Goal: Task Accomplishment & Management: Complete application form

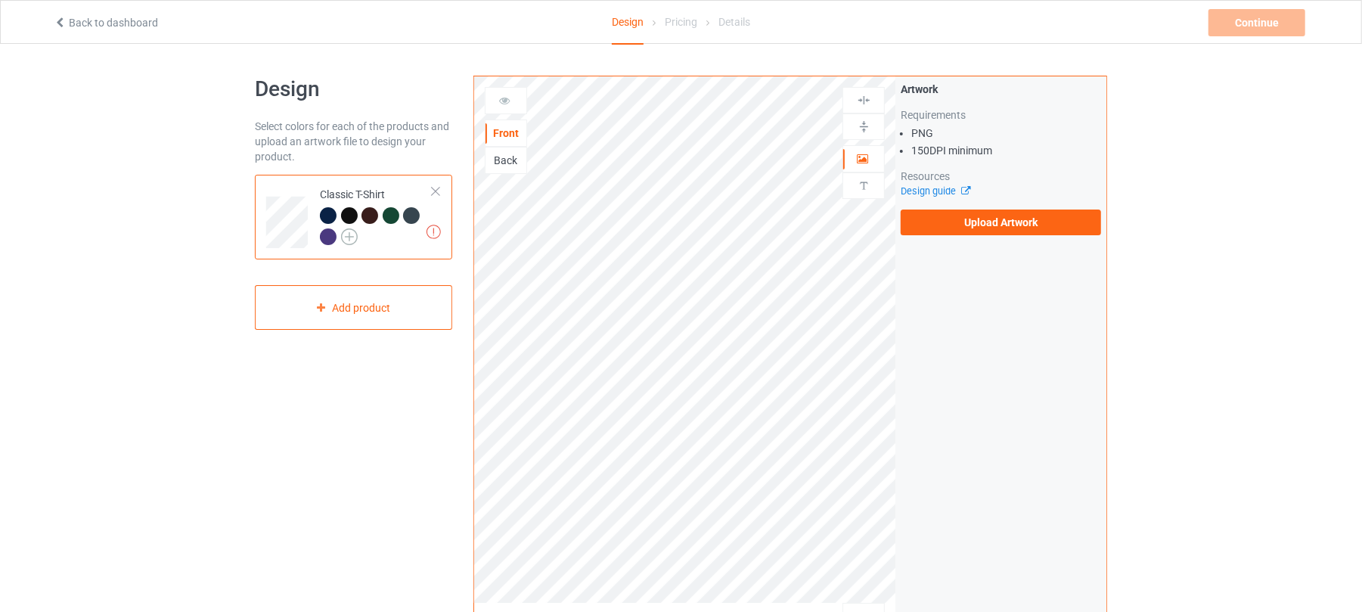
click at [354, 235] on img at bounding box center [349, 236] width 17 height 17
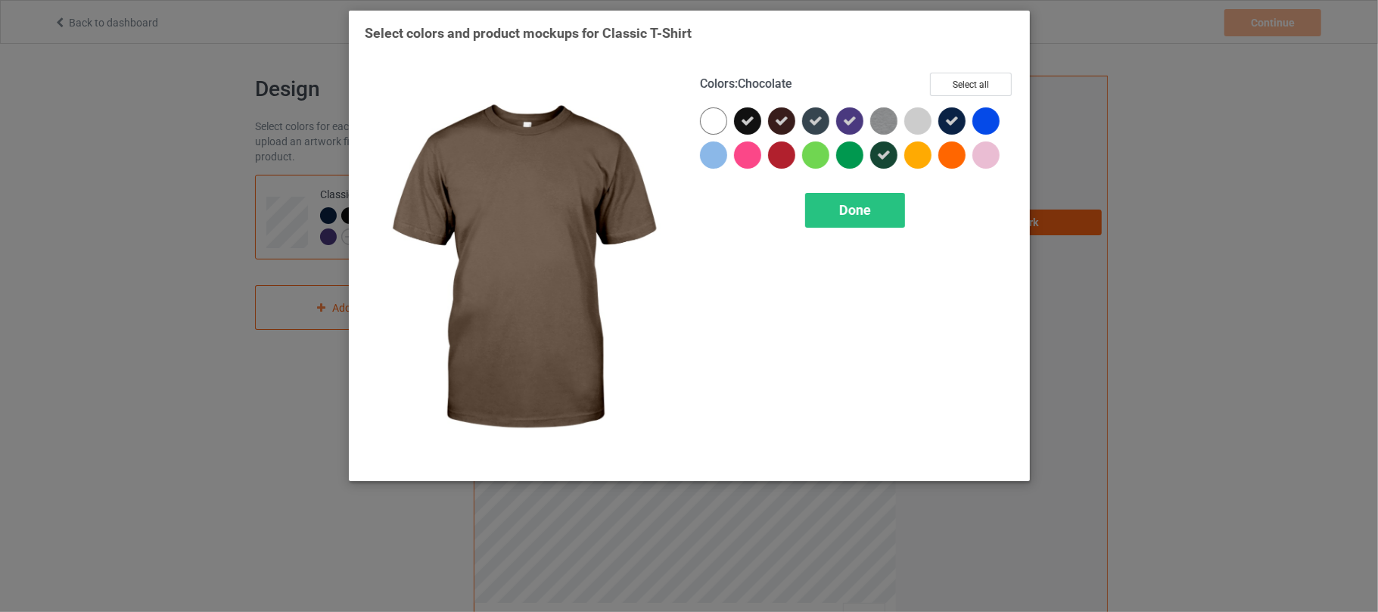
click at [784, 122] on icon at bounding box center [782, 121] width 14 height 14
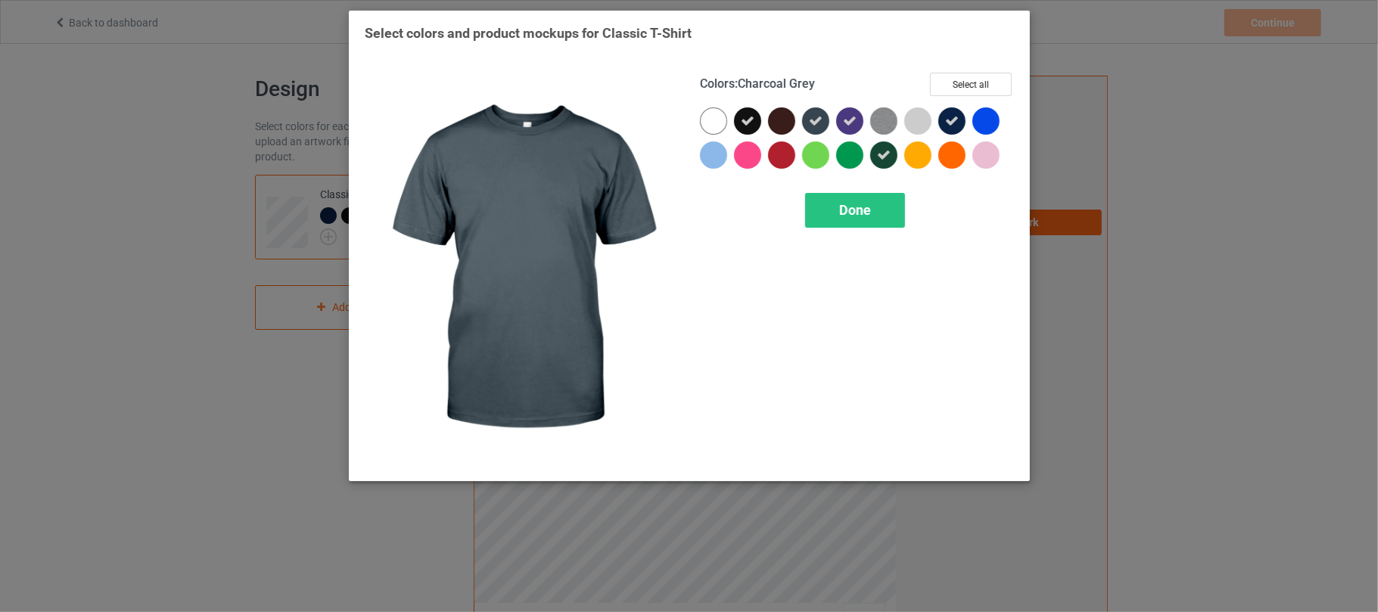
click at [815, 122] on icon at bounding box center [816, 121] width 14 height 14
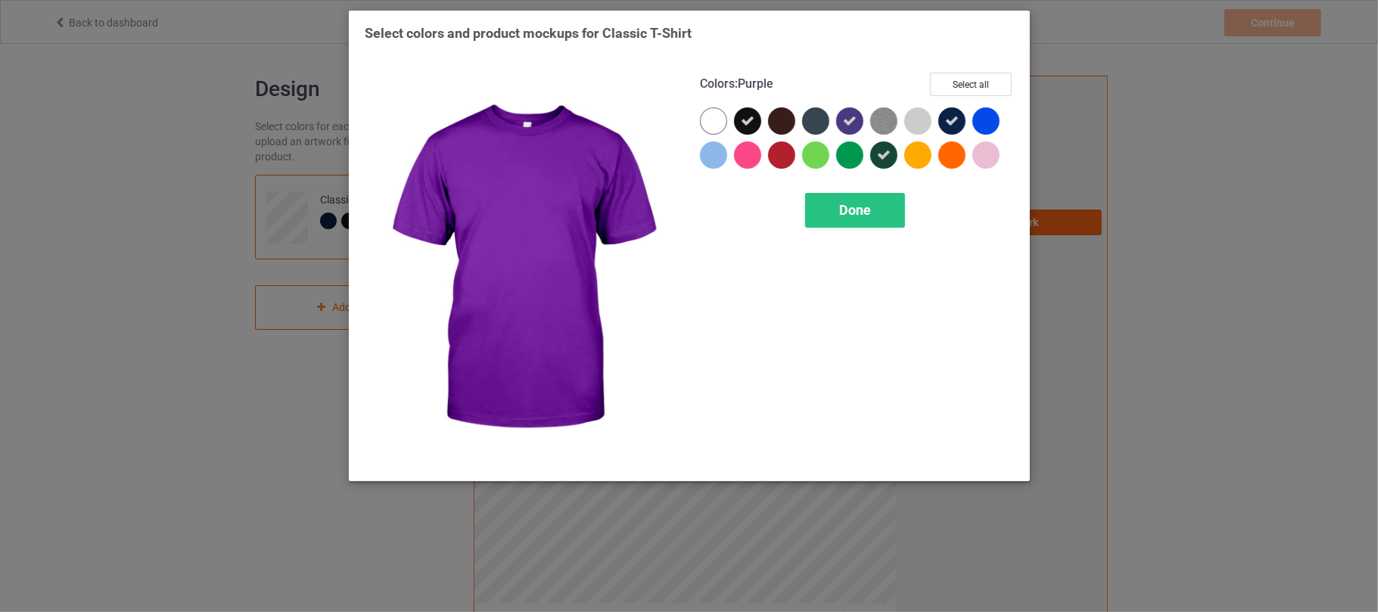
click at [851, 122] on icon at bounding box center [850, 121] width 14 height 14
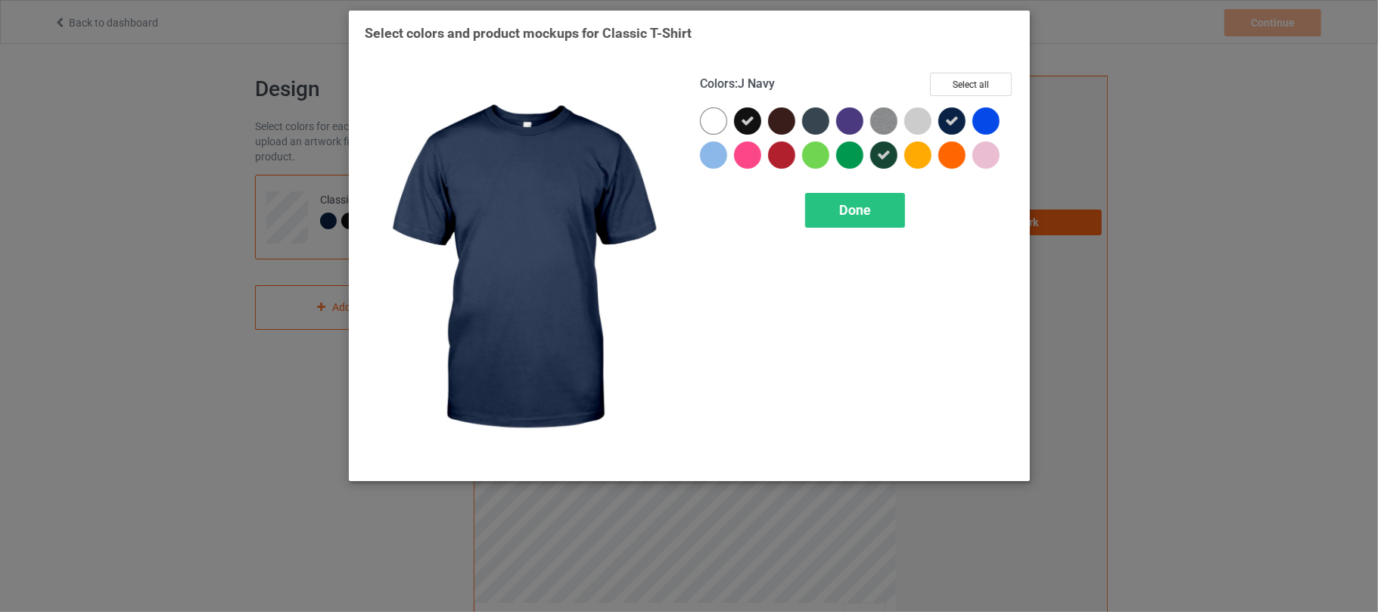
click at [953, 122] on icon at bounding box center [952, 121] width 14 height 14
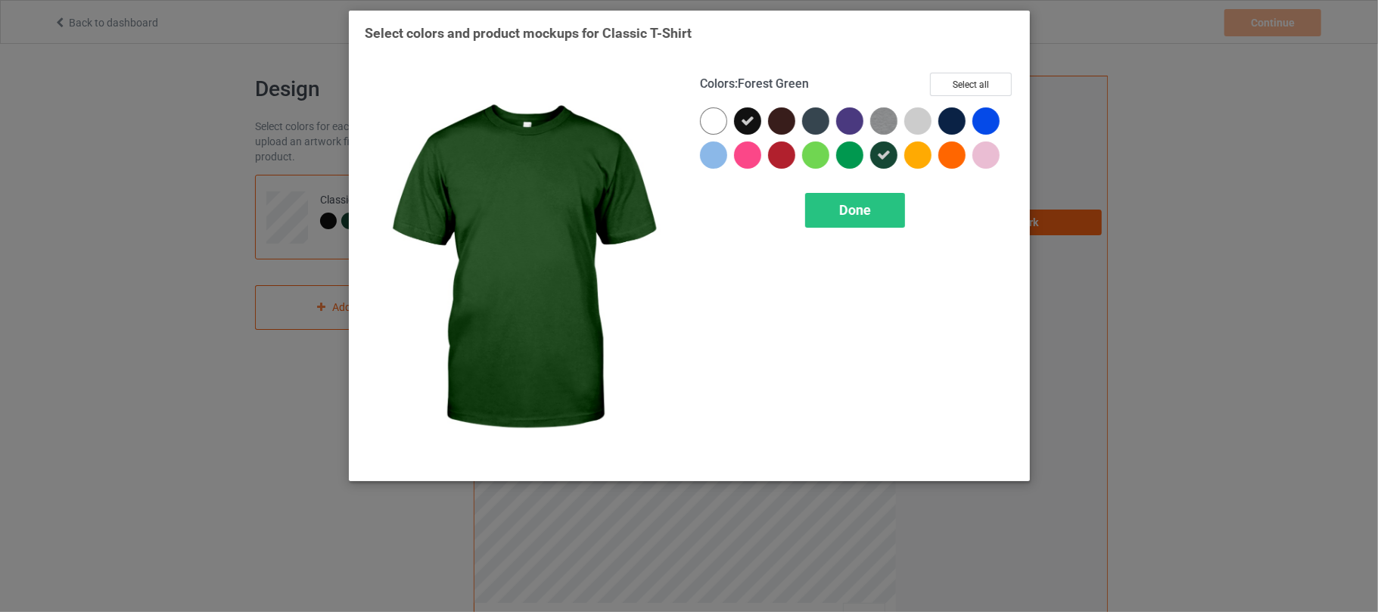
click at [884, 156] on icon at bounding box center [884, 155] width 14 height 14
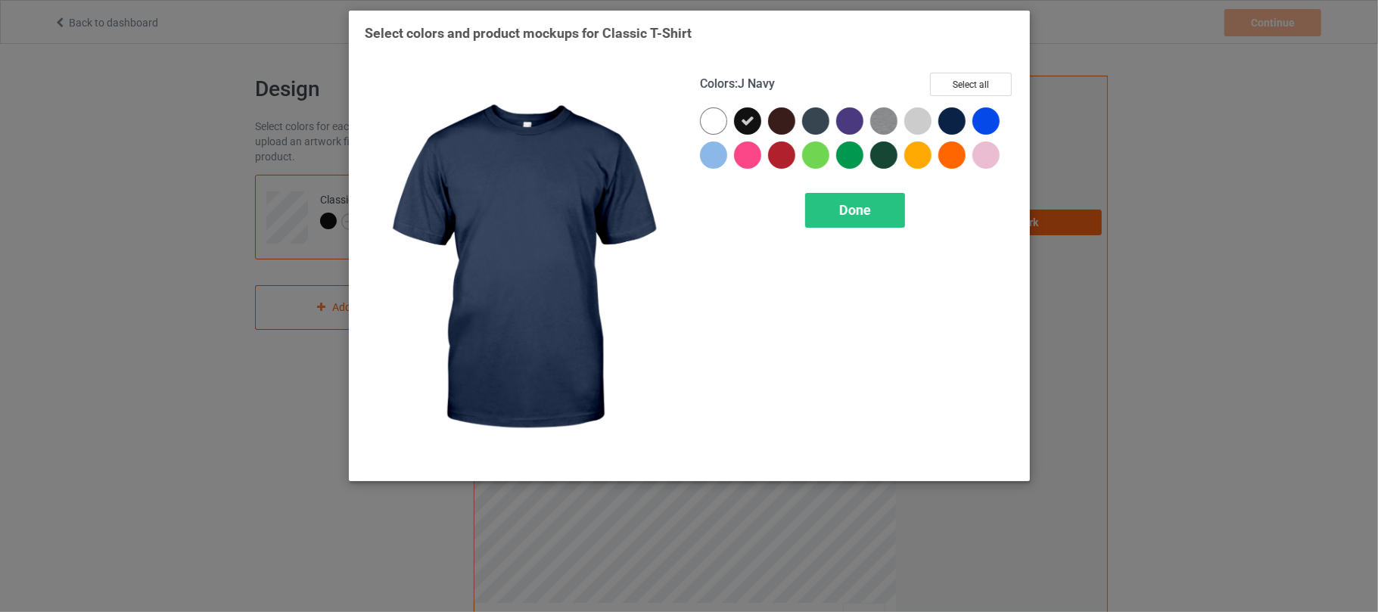
click at [951, 124] on div at bounding box center [951, 120] width 27 height 27
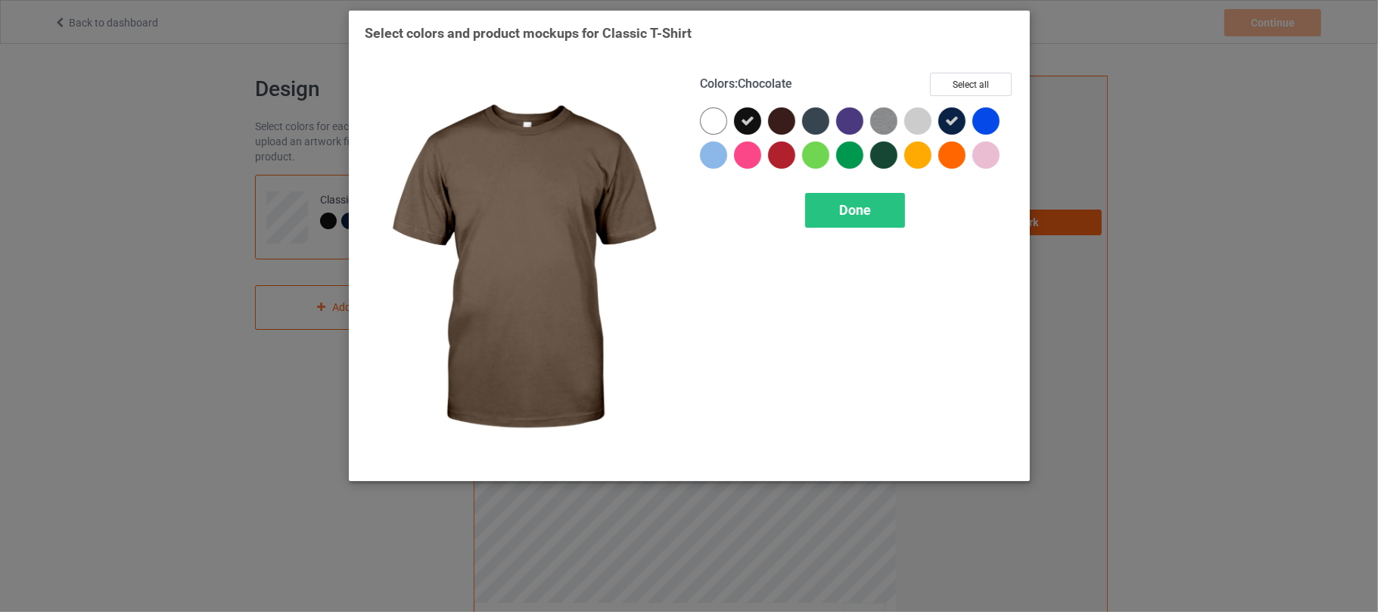
click at [785, 119] on div at bounding box center [781, 120] width 27 height 27
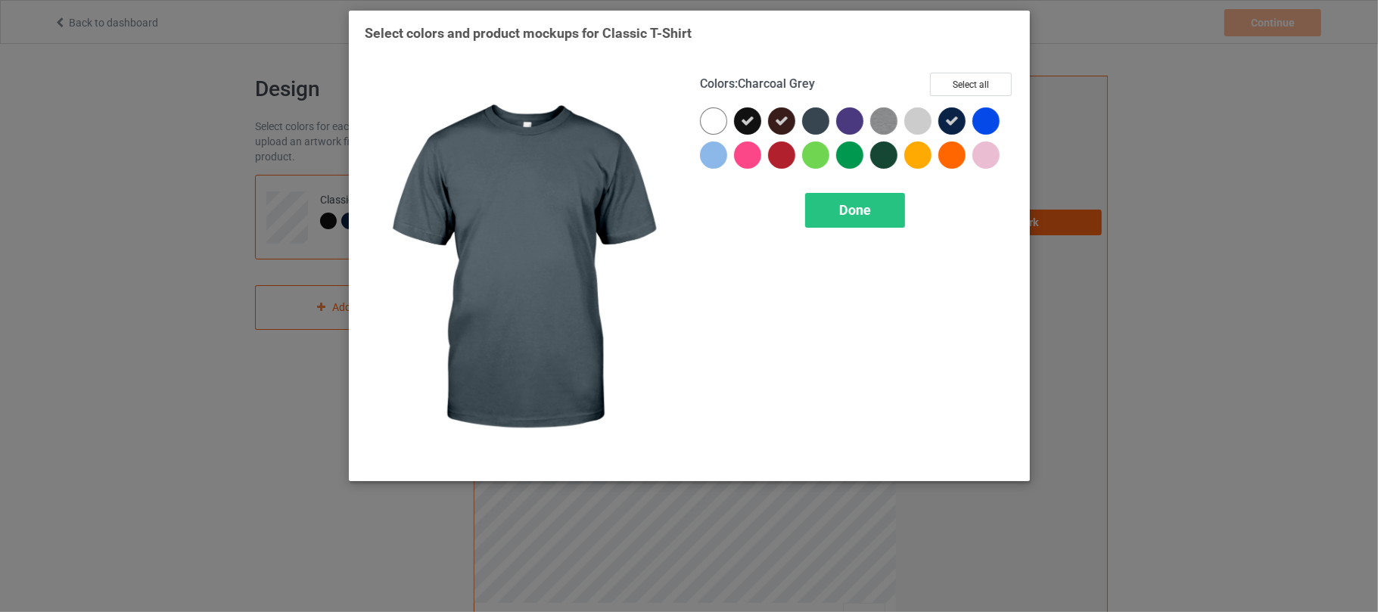
click at [815, 118] on div at bounding box center [815, 120] width 27 height 27
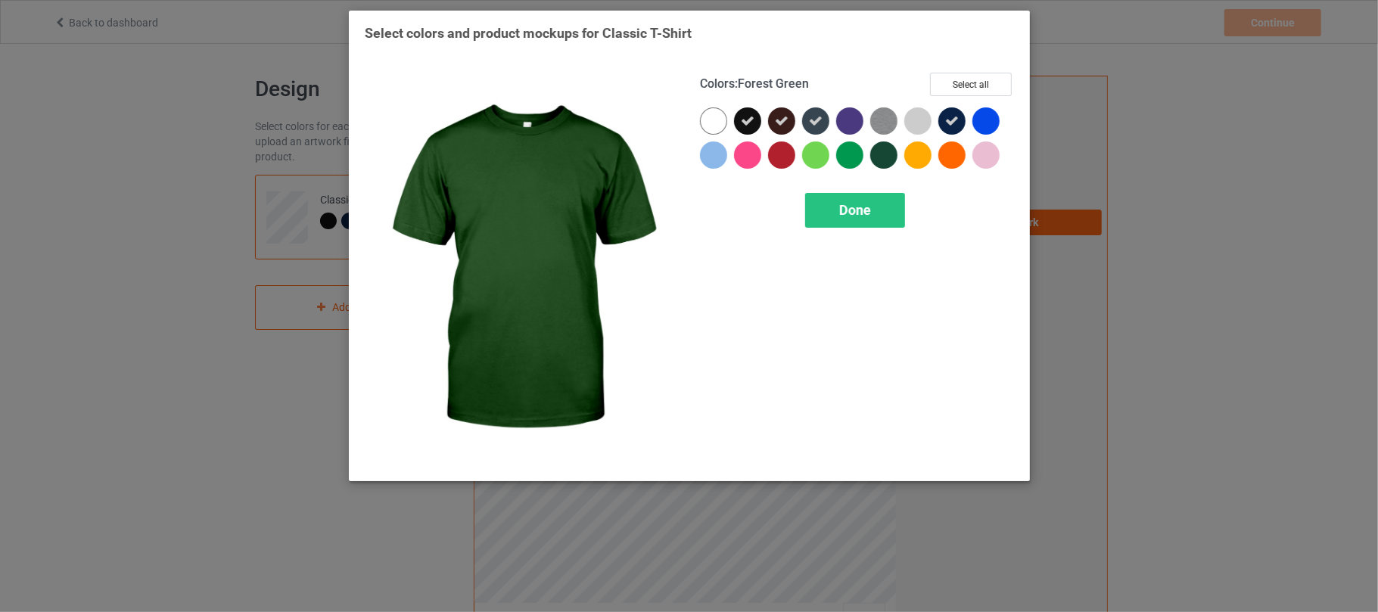
click at [882, 160] on div at bounding box center [883, 154] width 27 height 27
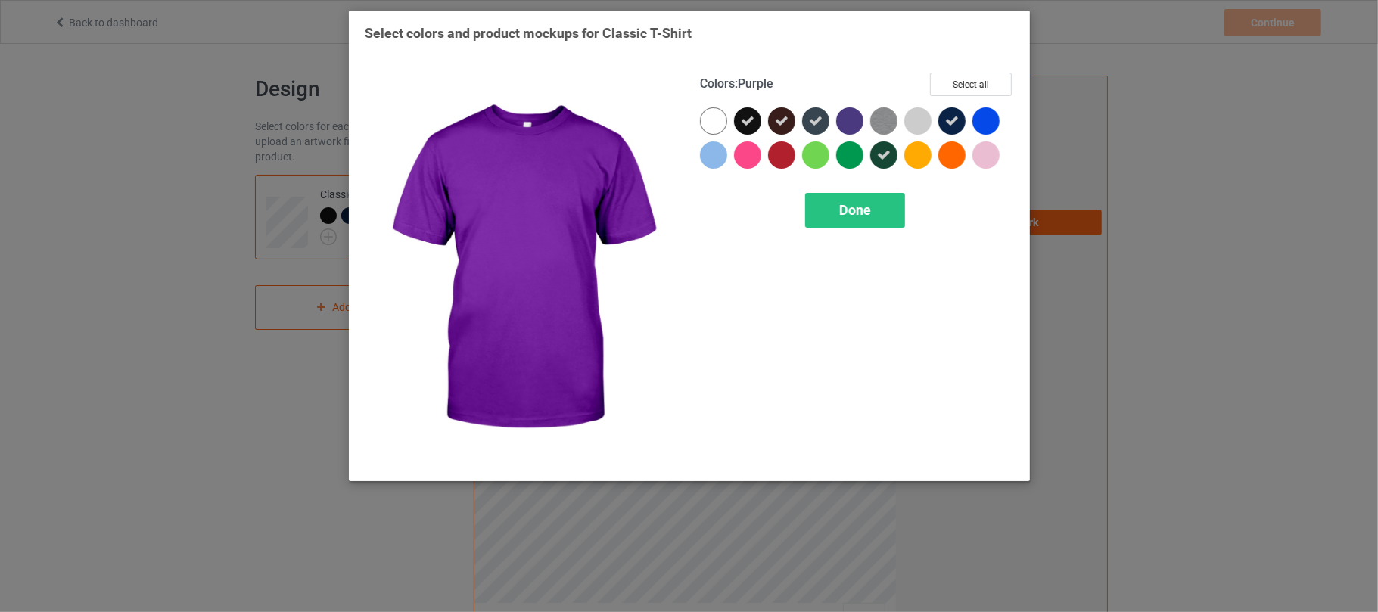
click at [850, 126] on div at bounding box center [849, 120] width 27 height 27
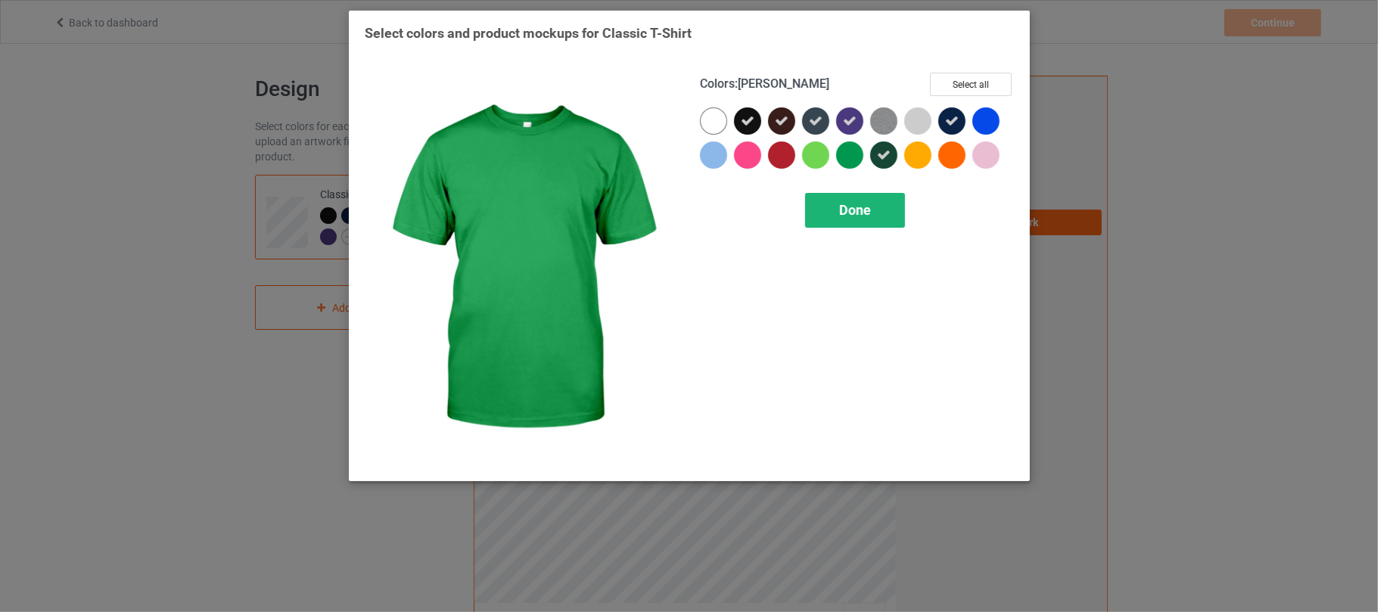
click at [864, 213] on span "Done" at bounding box center [855, 210] width 32 height 16
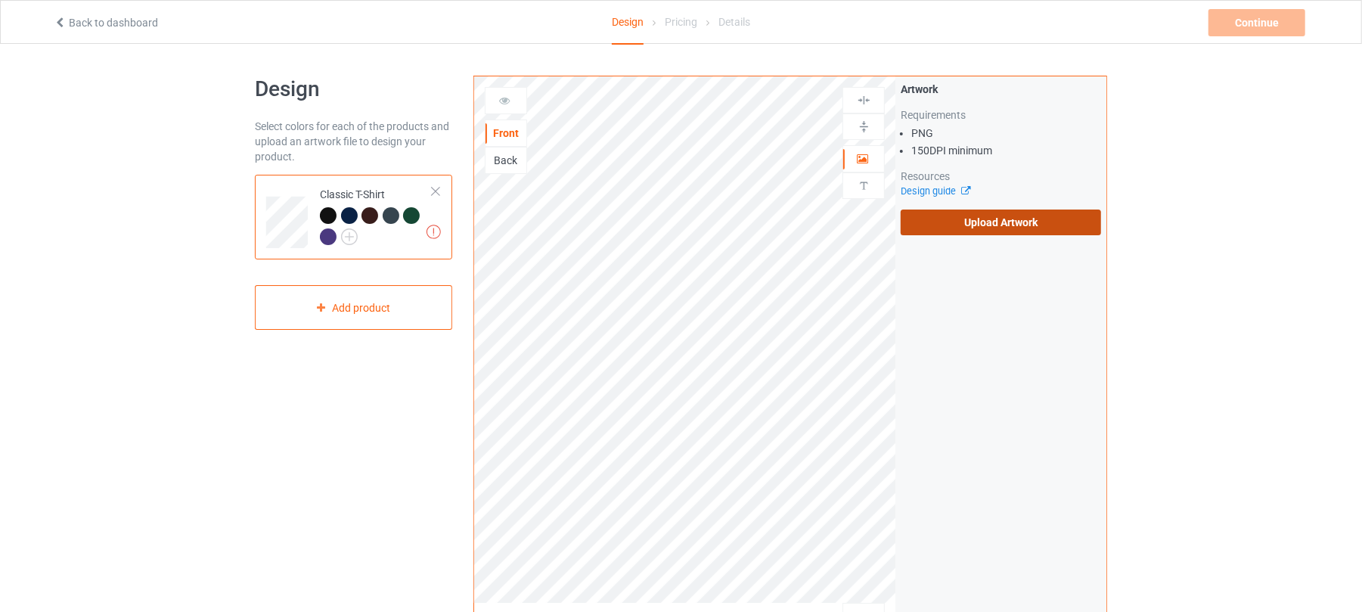
click at [1027, 225] on label "Upload Artwork" at bounding box center [1001, 223] width 200 height 26
click at [0, 0] on input "Upload Artwork" at bounding box center [0, 0] width 0 height 0
click at [1054, 216] on label "Upload Artwork" at bounding box center [1001, 223] width 200 height 26
click at [0, 0] on input "Upload Artwork" at bounding box center [0, 0] width 0 height 0
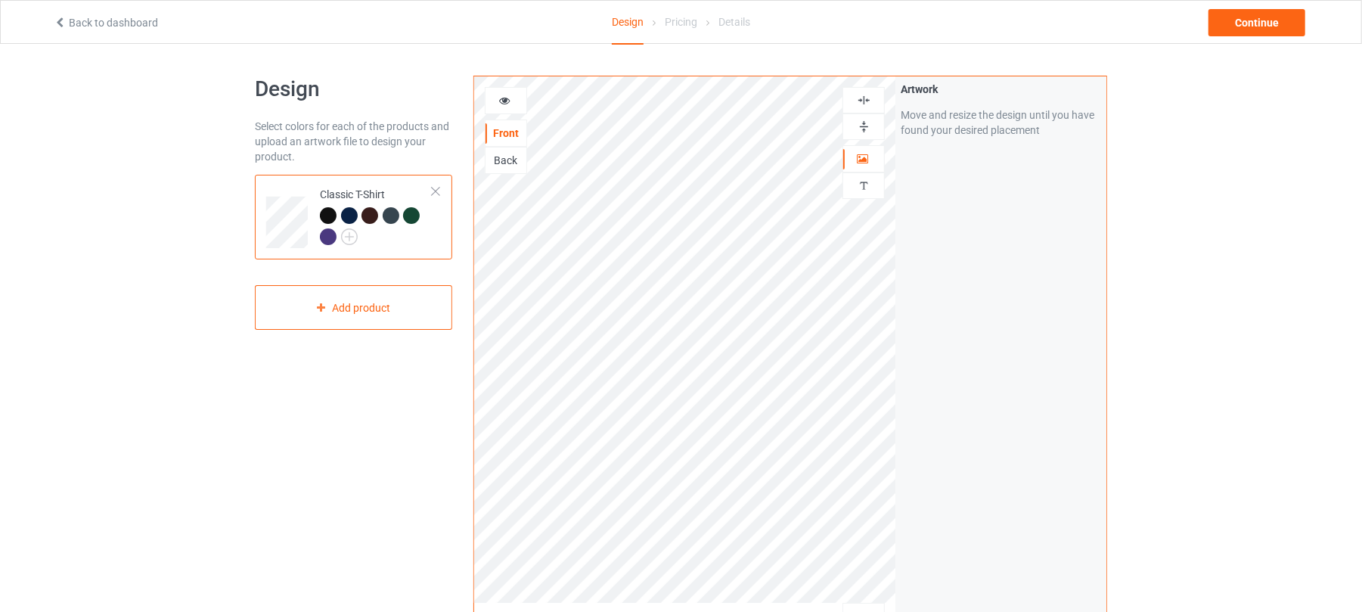
click at [862, 101] on img at bounding box center [864, 100] width 14 height 14
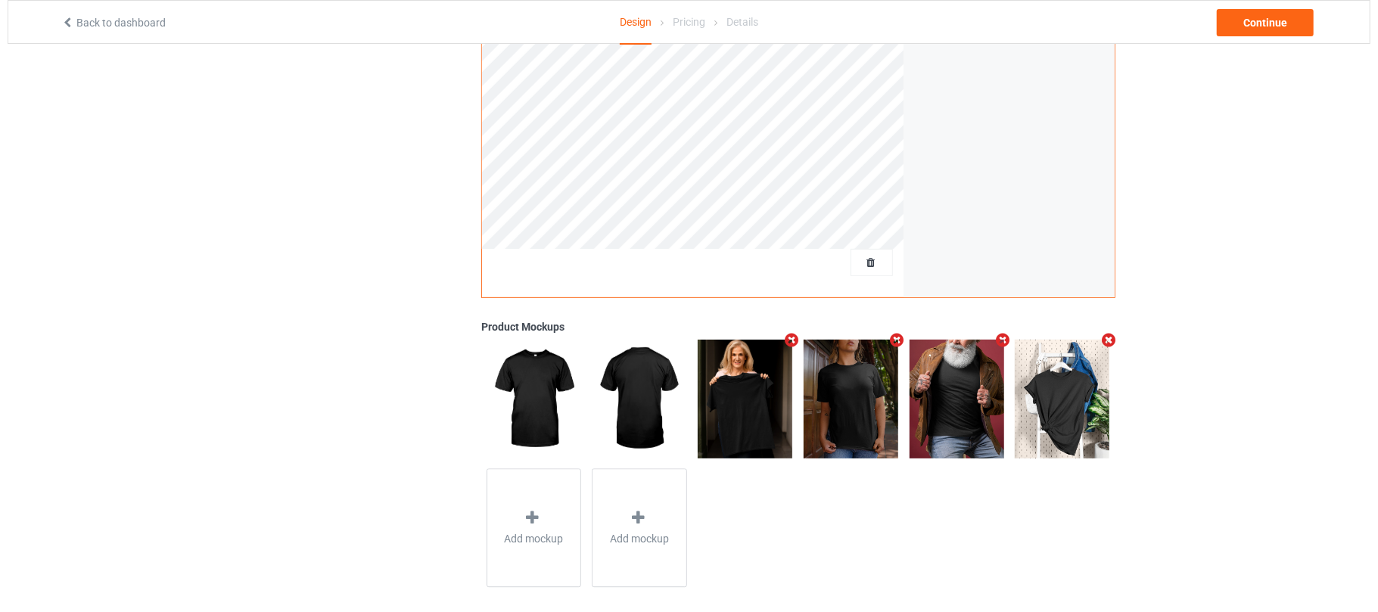
scroll to position [367, 0]
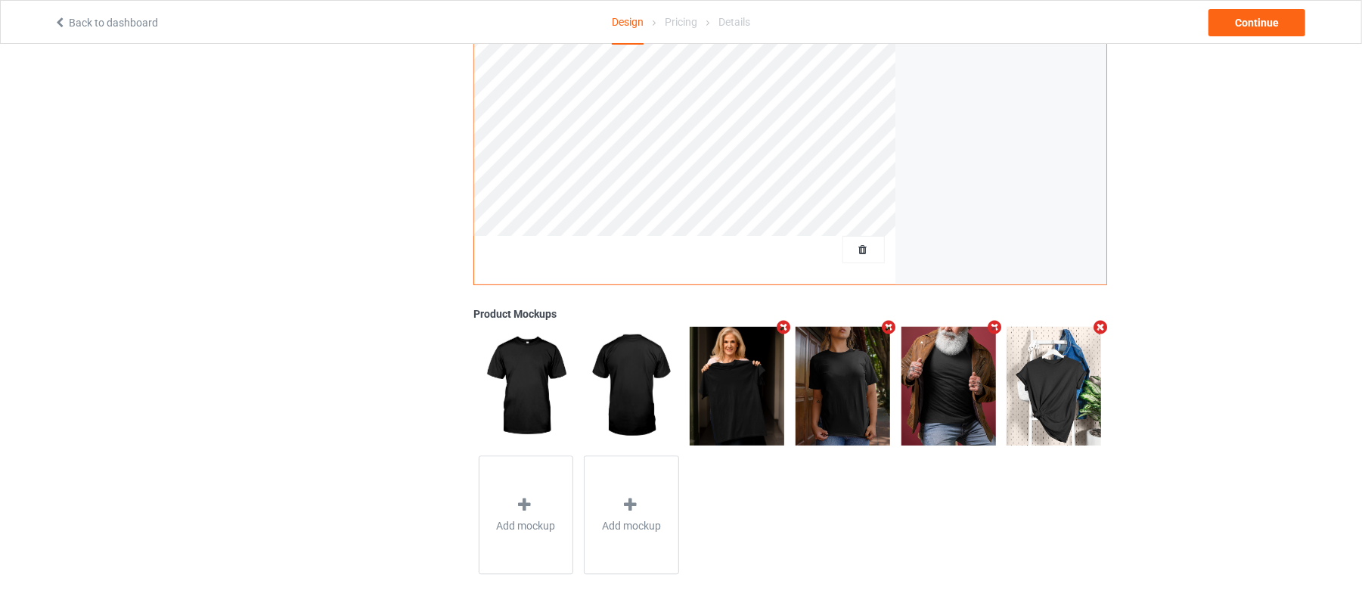
click at [785, 334] on icon "Remove mockup" at bounding box center [784, 327] width 19 height 16
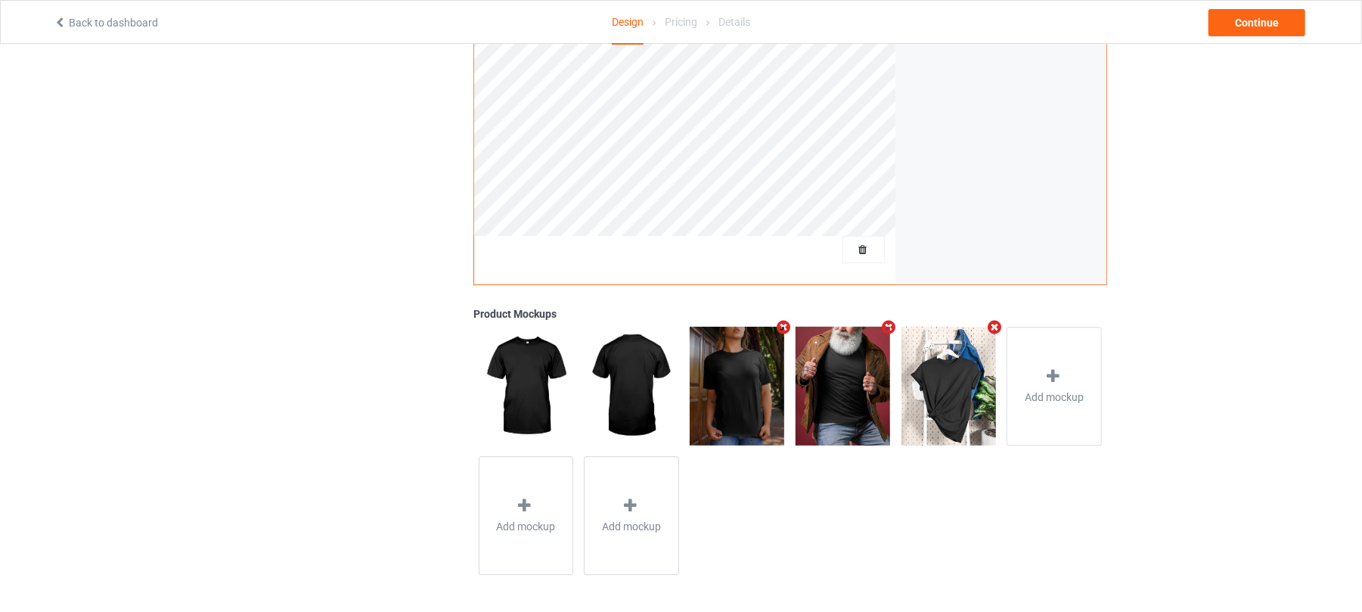
click at [784, 331] on icon "Remove mockup" at bounding box center [784, 327] width 19 height 16
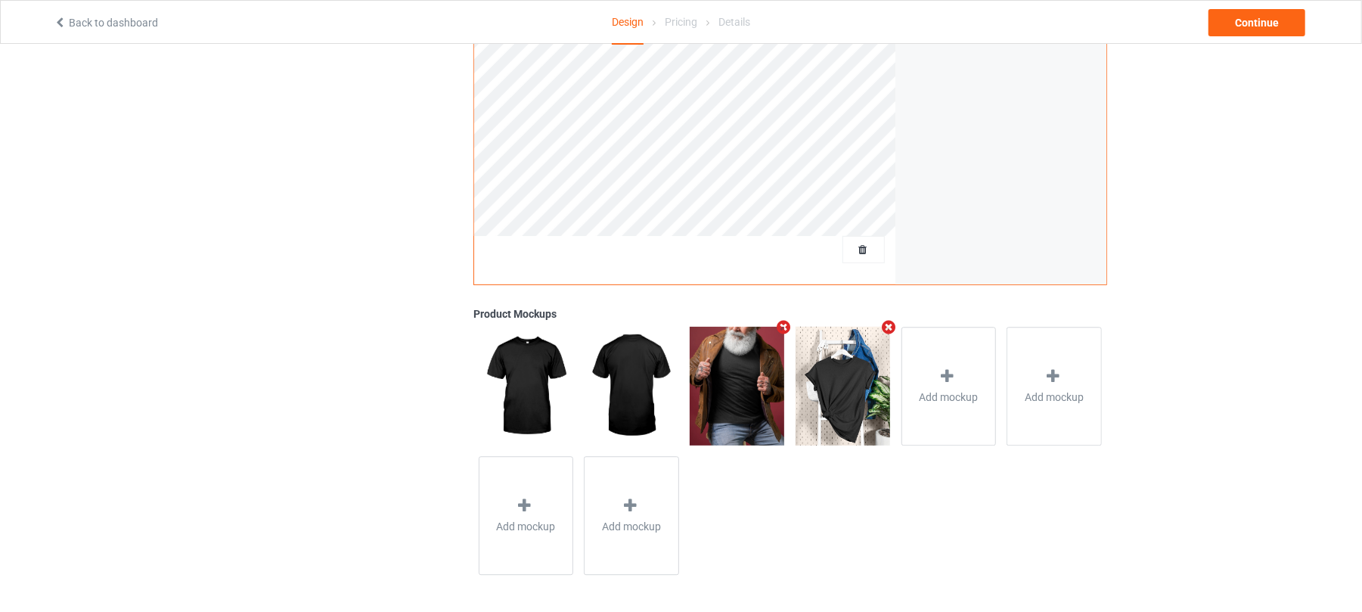
click at [784, 331] on icon "Remove mockup" at bounding box center [784, 327] width 19 height 16
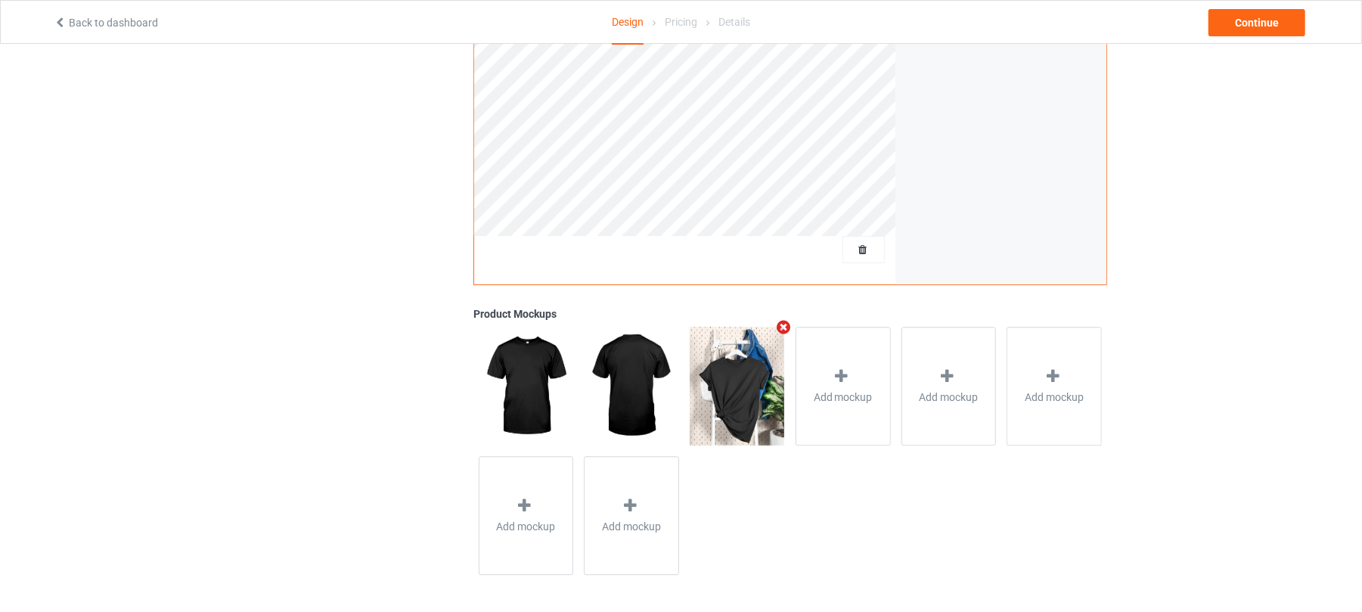
click at [784, 331] on icon "Remove mockup" at bounding box center [784, 327] width 19 height 16
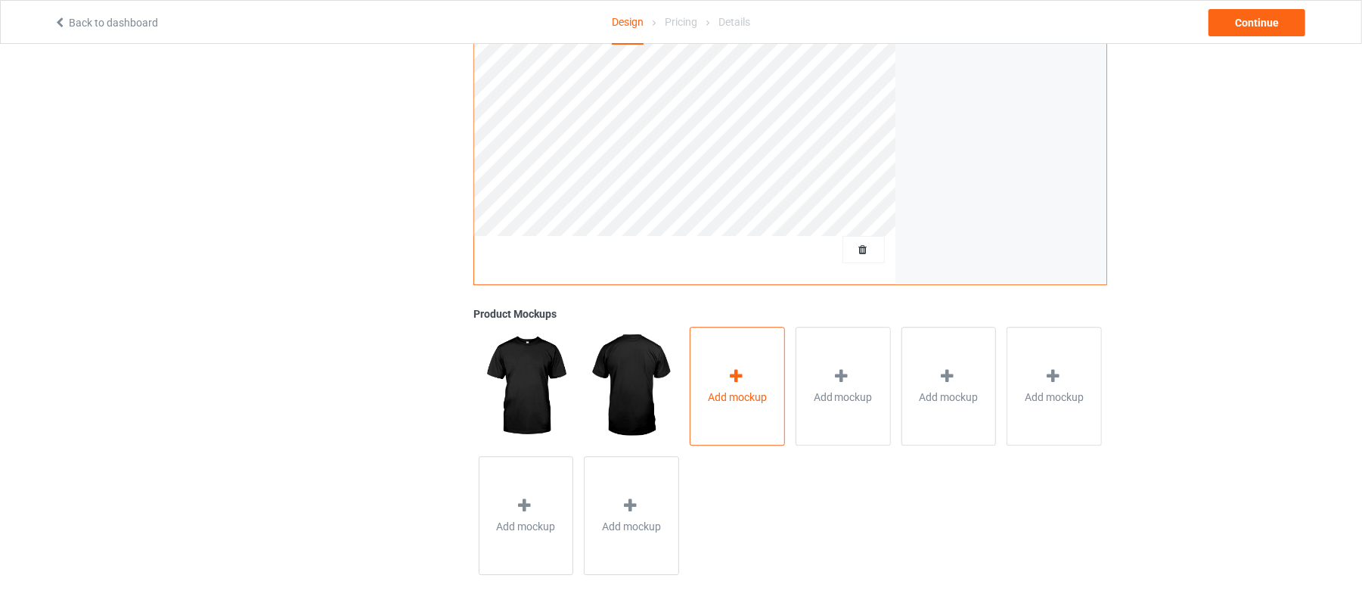
click at [737, 385] on div at bounding box center [737, 379] width 21 height 22
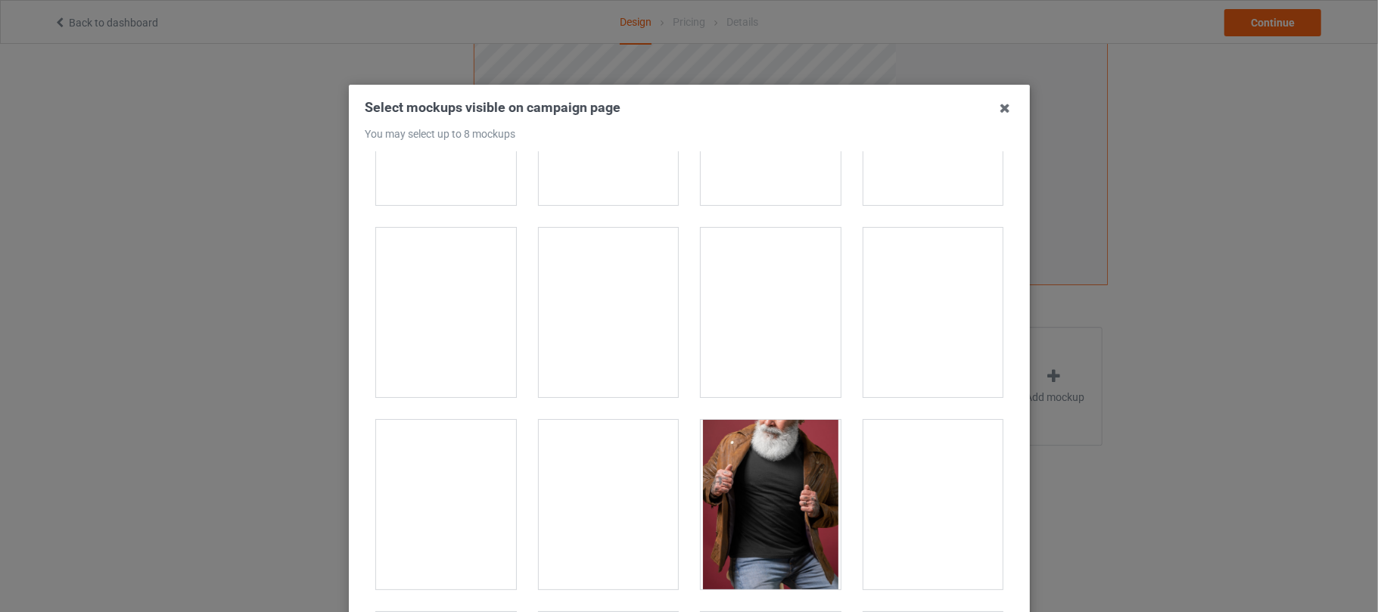
scroll to position [20980, 0]
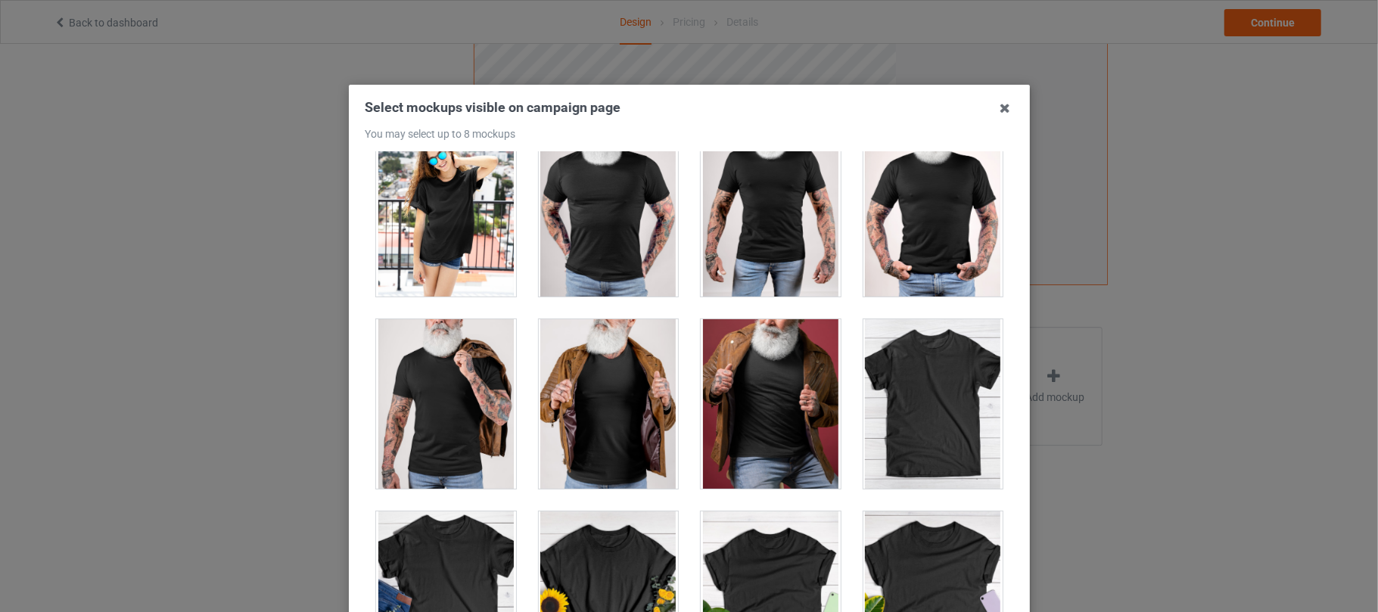
click at [775, 422] on div at bounding box center [771, 403] width 140 height 169
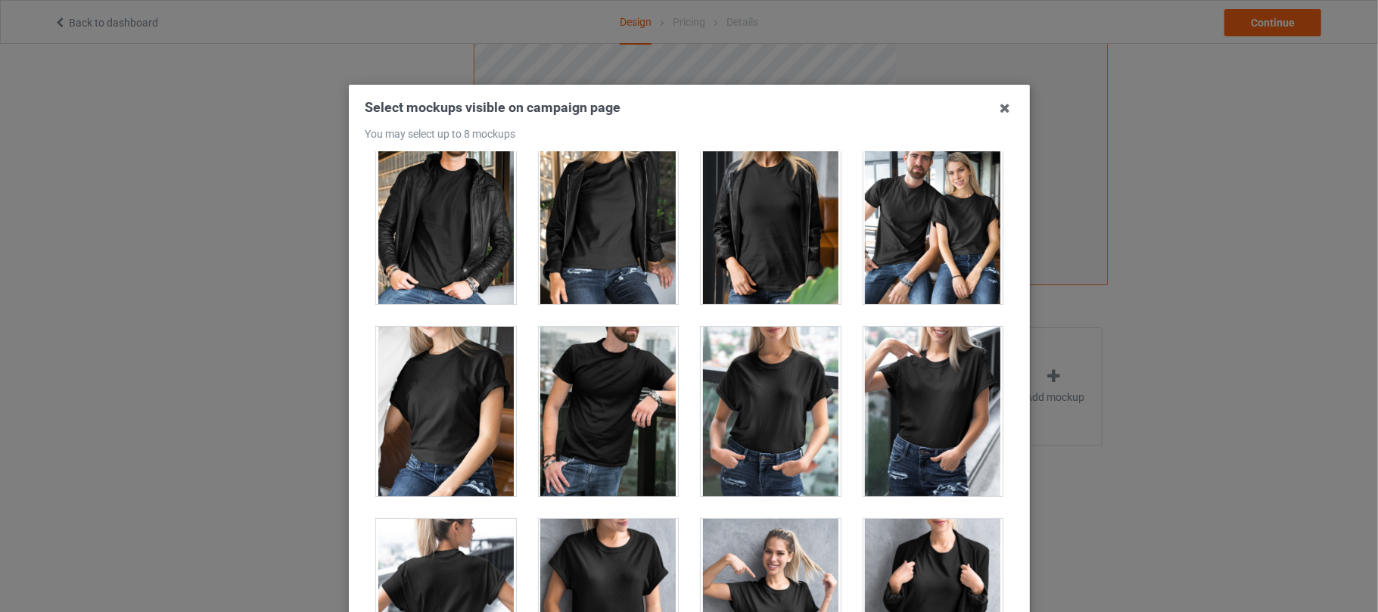
scroll to position [18459, 0]
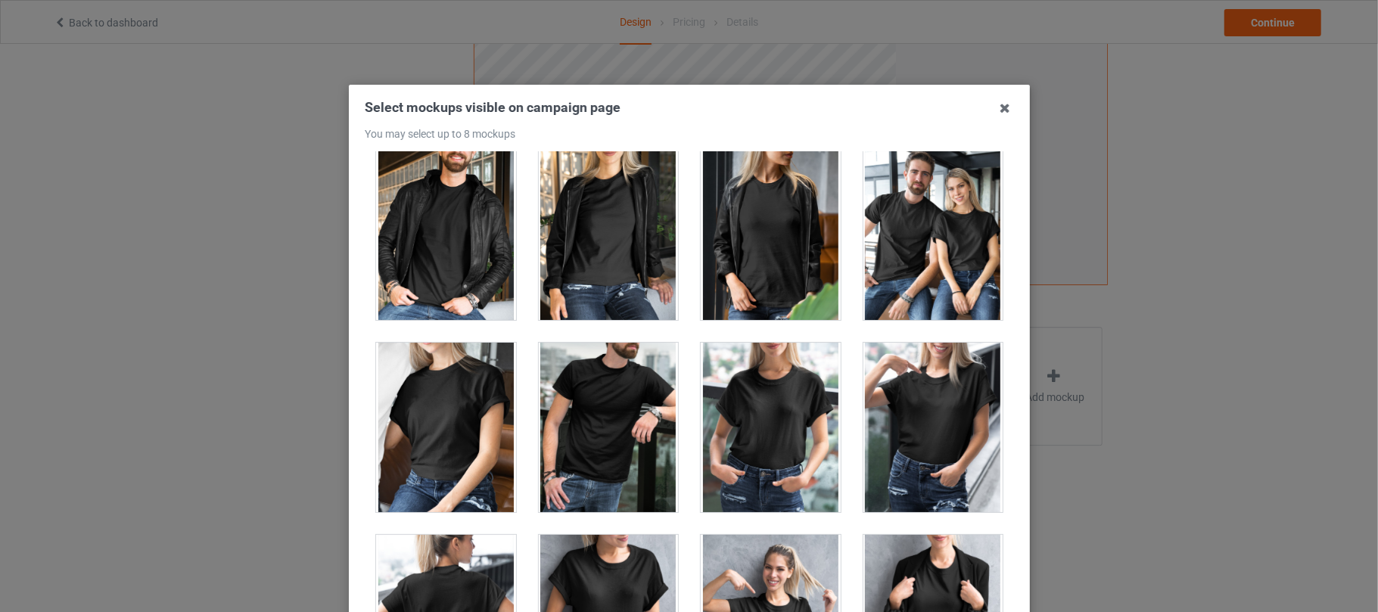
click at [781, 291] on div at bounding box center [771, 235] width 140 height 169
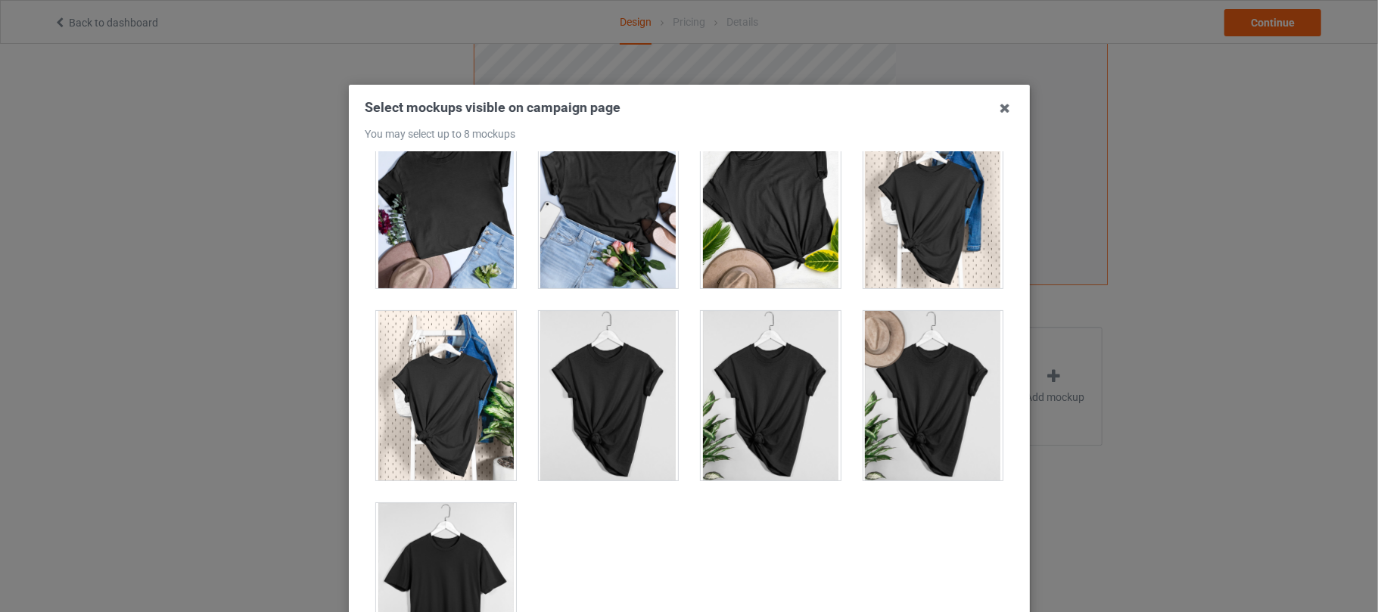
scroll to position [21665, 0]
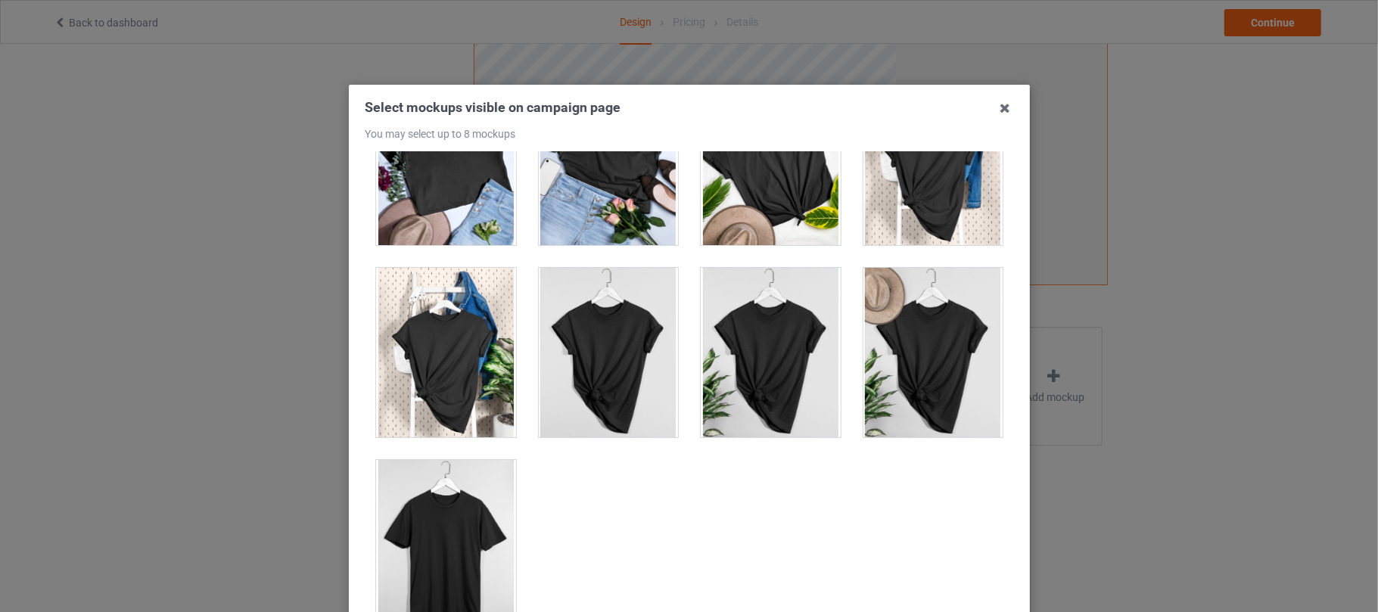
click at [468, 508] on div at bounding box center [446, 544] width 140 height 169
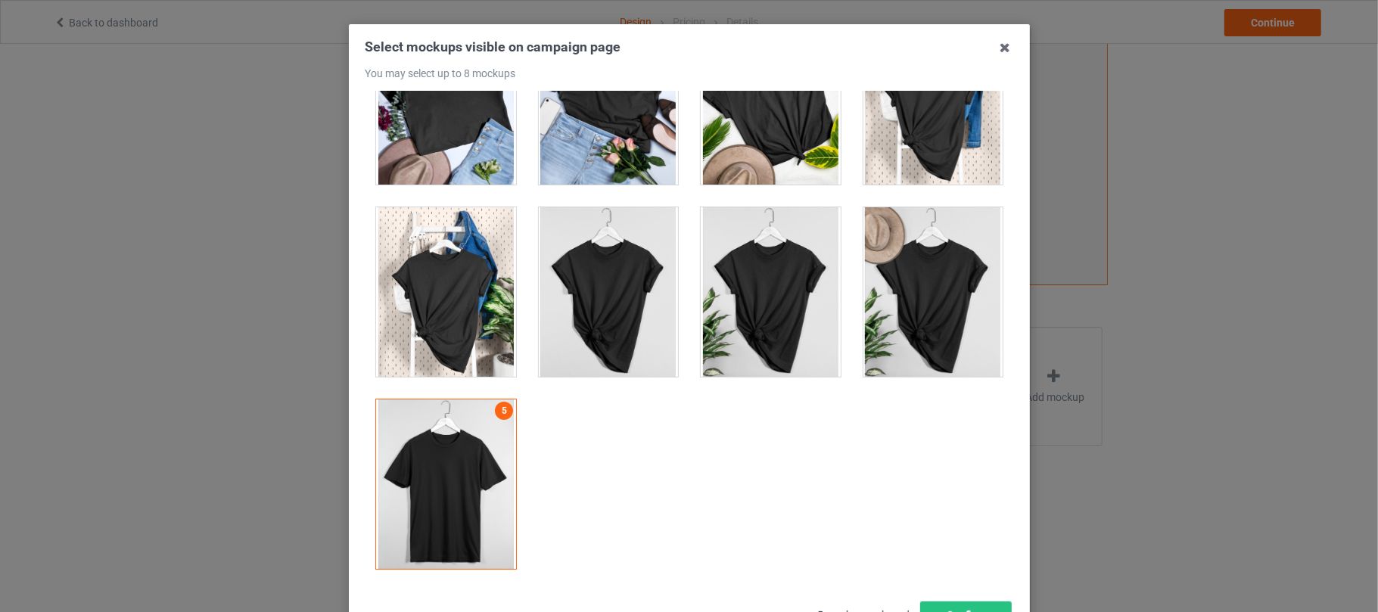
scroll to position [182, 0]
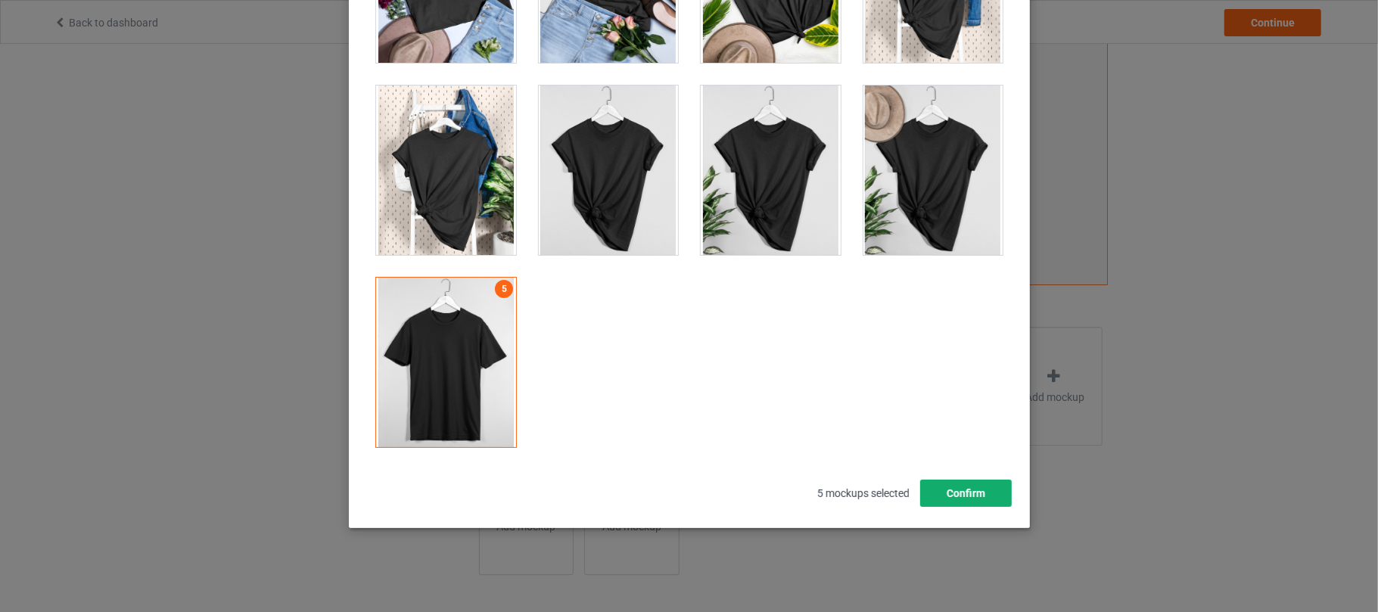
click at [959, 494] on button "Confirm" at bounding box center [965, 493] width 92 height 27
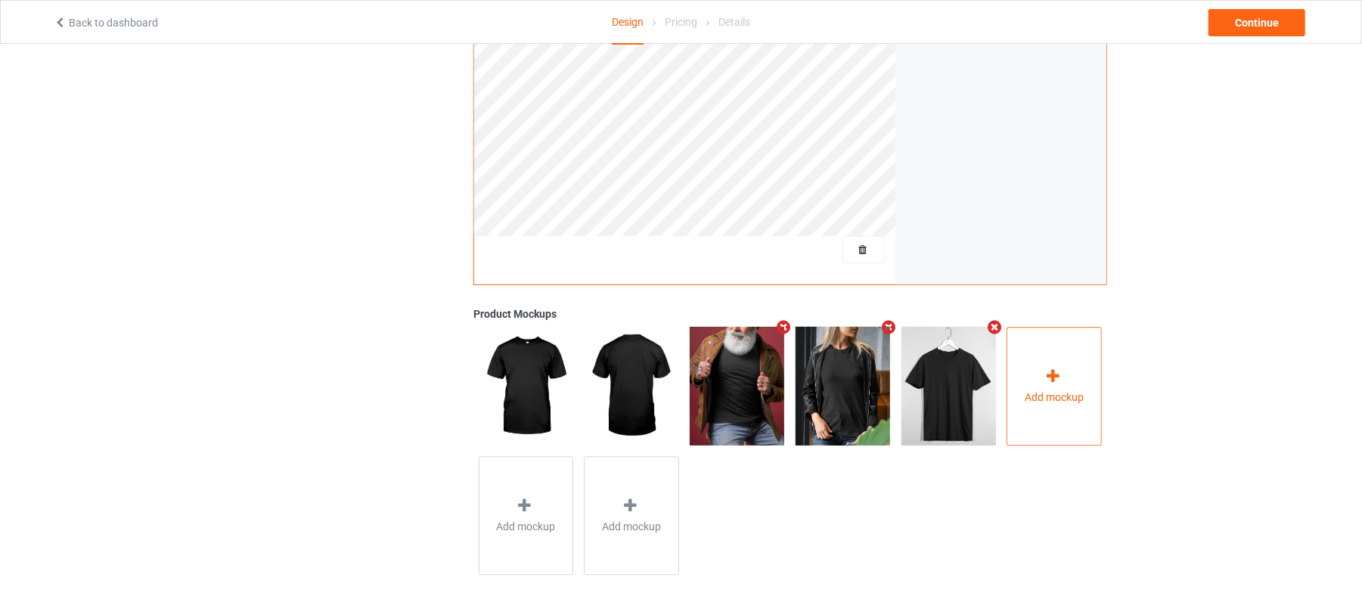
click at [1041, 383] on div "Add mockup" at bounding box center [1054, 386] width 95 height 119
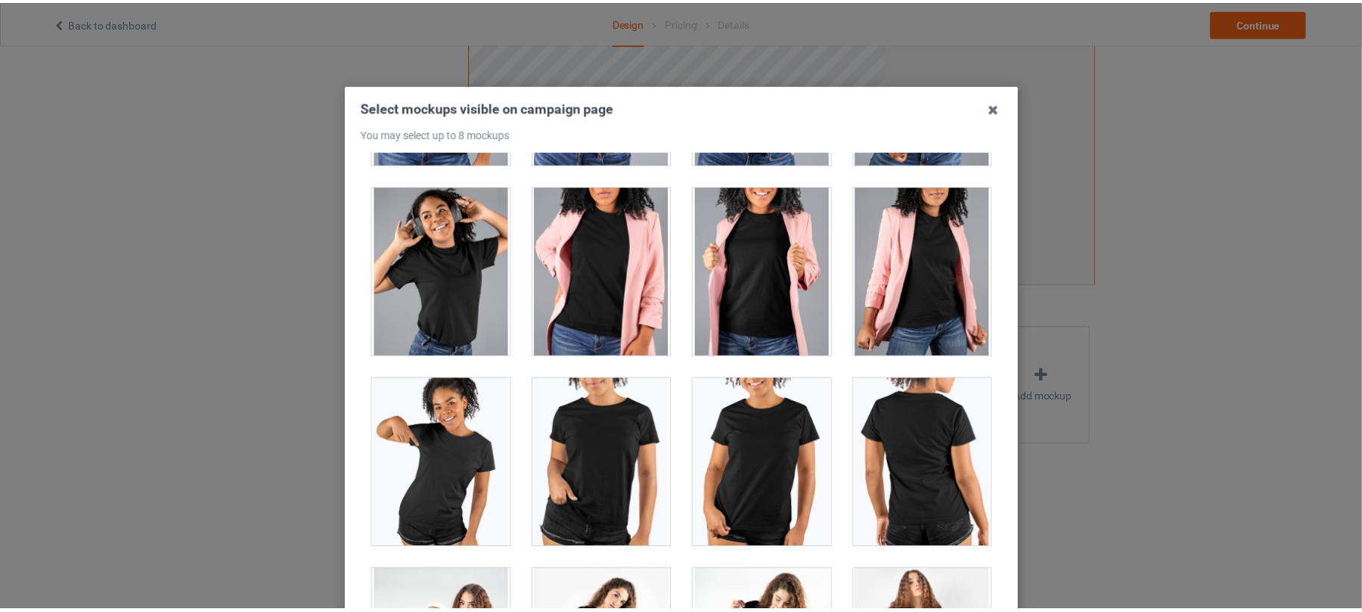
scroll to position [21665, 0]
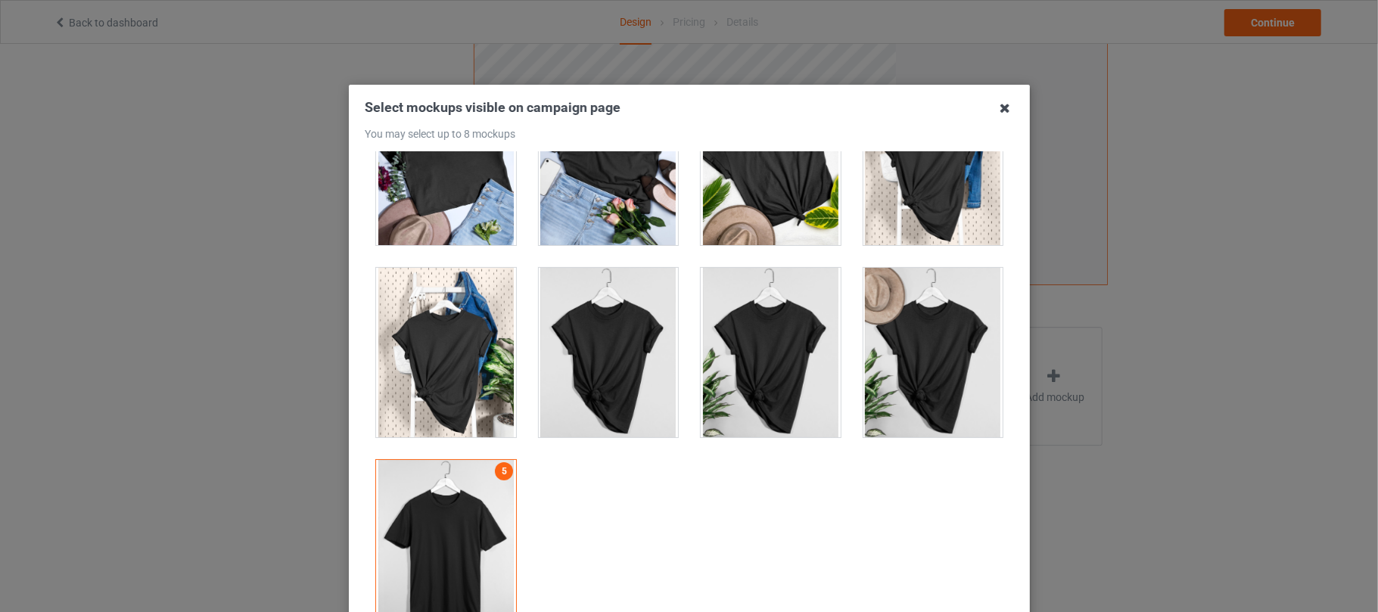
click at [993, 109] on icon at bounding box center [1005, 108] width 24 height 24
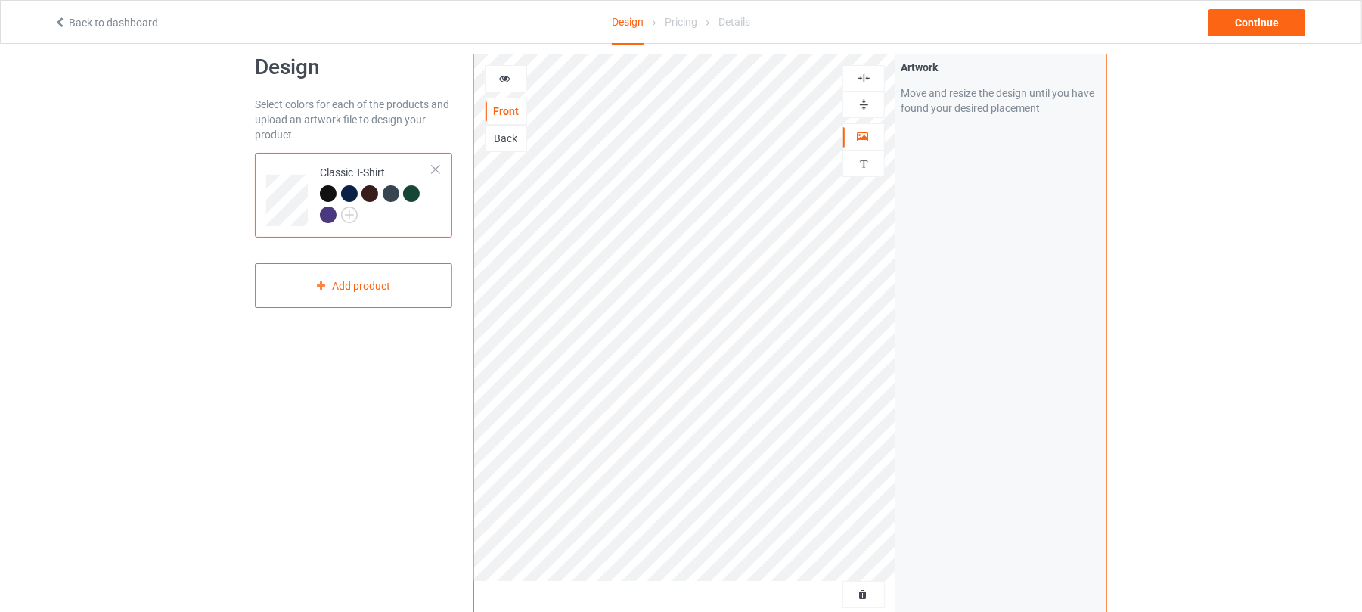
scroll to position [0, 0]
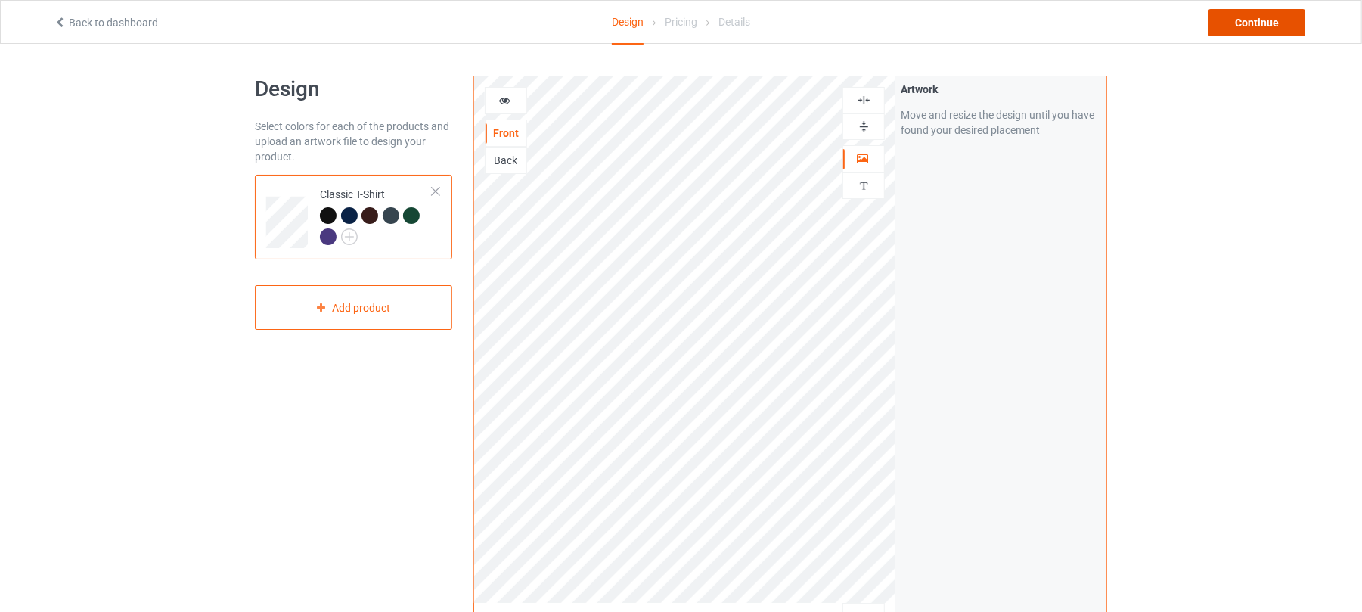
click at [1244, 21] on div "Continue" at bounding box center [1257, 22] width 97 height 27
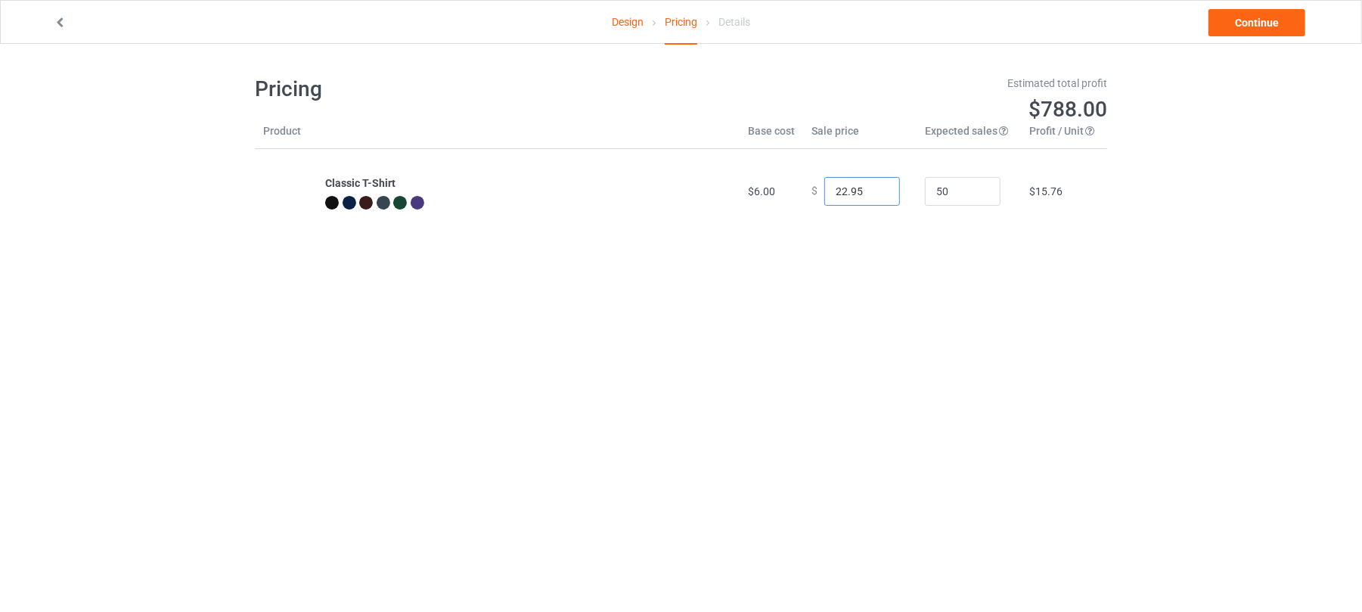
click at [839, 189] on input "22.95" at bounding box center [863, 191] width 76 height 29
click at [833, 189] on input "22.95" at bounding box center [863, 191] width 76 height 29
click at [841, 191] on input "22.95" at bounding box center [863, 191] width 76 height 29
click at [838, 186] on input "22.95" at bounding box center [863, 191] width 76 height 29
type input "26.95"
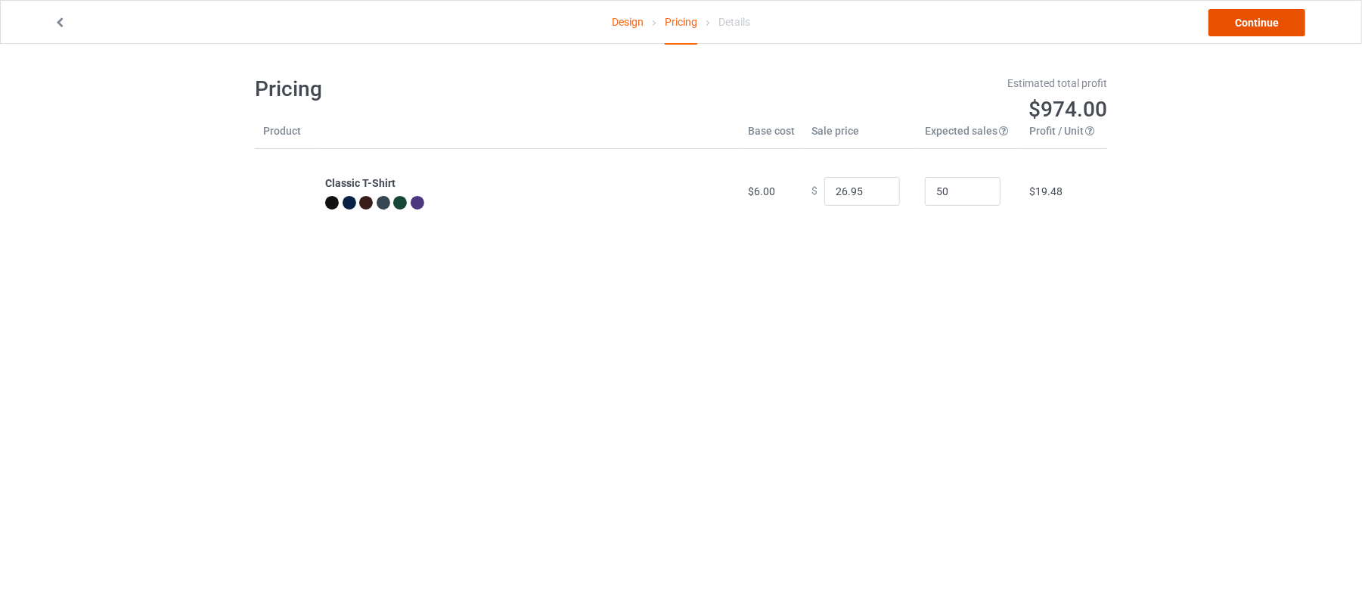
click at [1253, 27] on link "Continue" at bounding box center [1257, 22] width 97 height 27
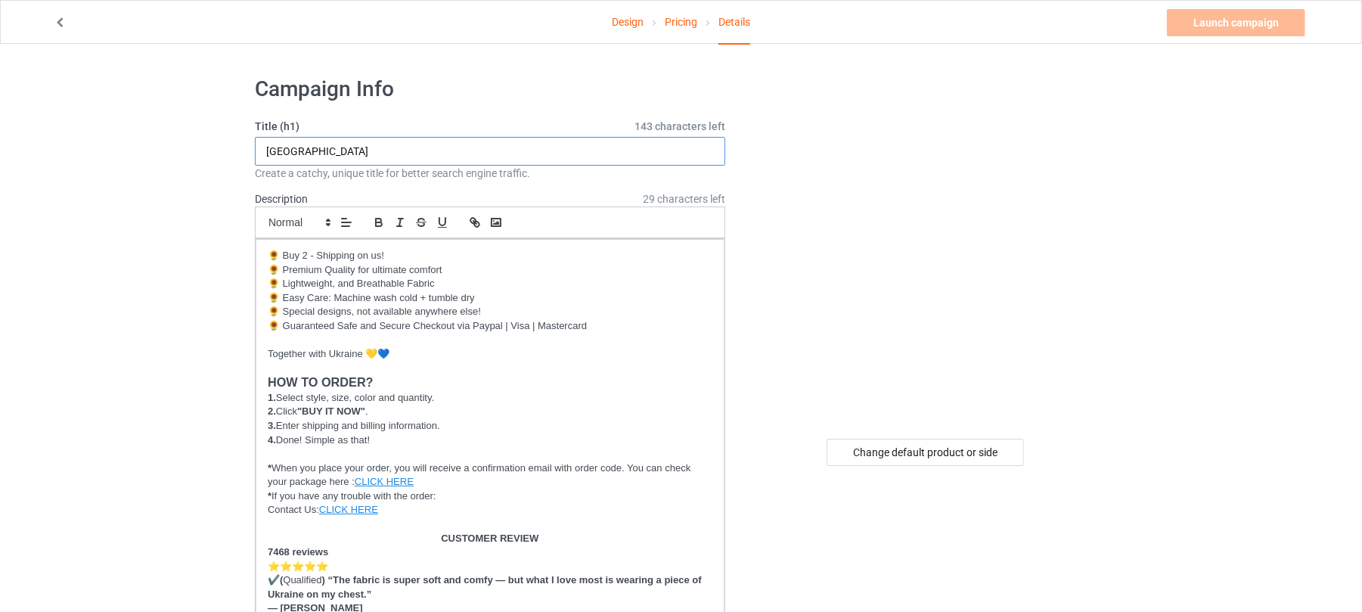
drag, startPoint x: 396, startPoint y: 149, endPoint x: 70, endPoint y: 161, distance: 327.0
paste input "Trident of Fir"
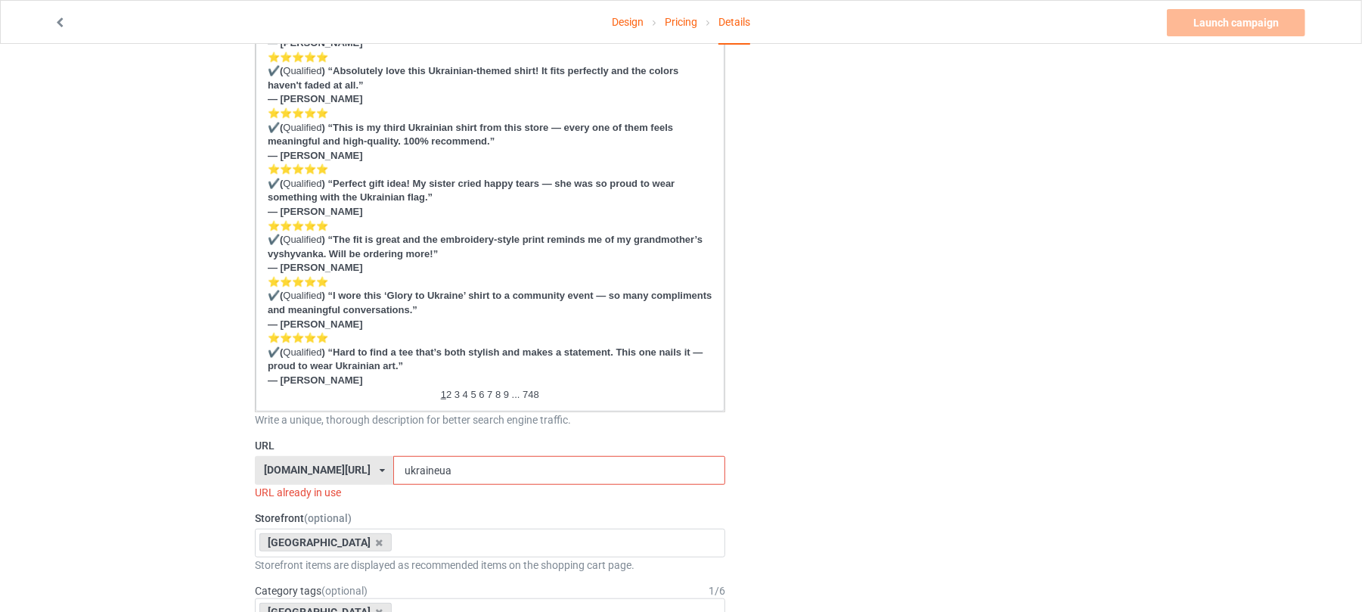
scroll to position [706, 0]
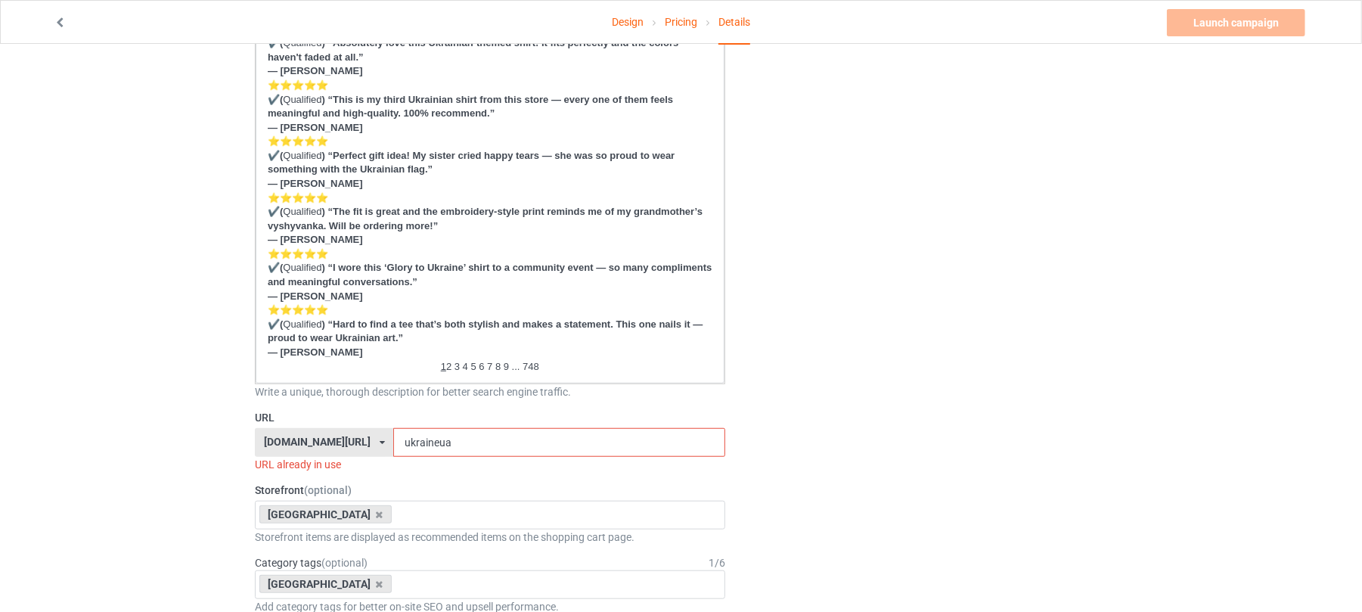
type input "Trident of Fire"
drag, startPoint x: 471, startPoint y: 436, endPoint x: 312, endPoint y: 452, distance: 158.9
click at [312, 452] on div "[DOMAIN_NAME][URL] [DOMAIN_NAME][URL] [DOMAIN_NAME][URL] 6273c5abfddeea00434baf…" at bounding box center [490, 442] width 471 height 29
paste input "Trident of Fire"
click at [427, 443] on input "Trident of Fire" at bounding box center [558, 442] width 331 height 29
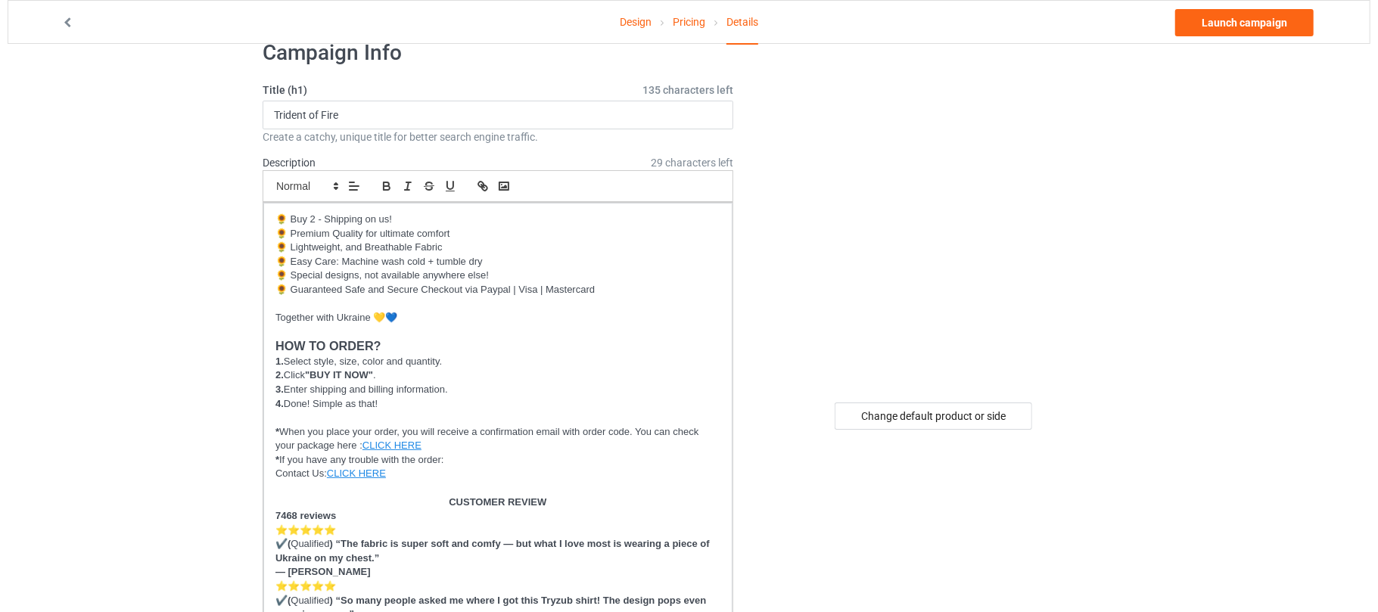
scroll to position [0, 0]
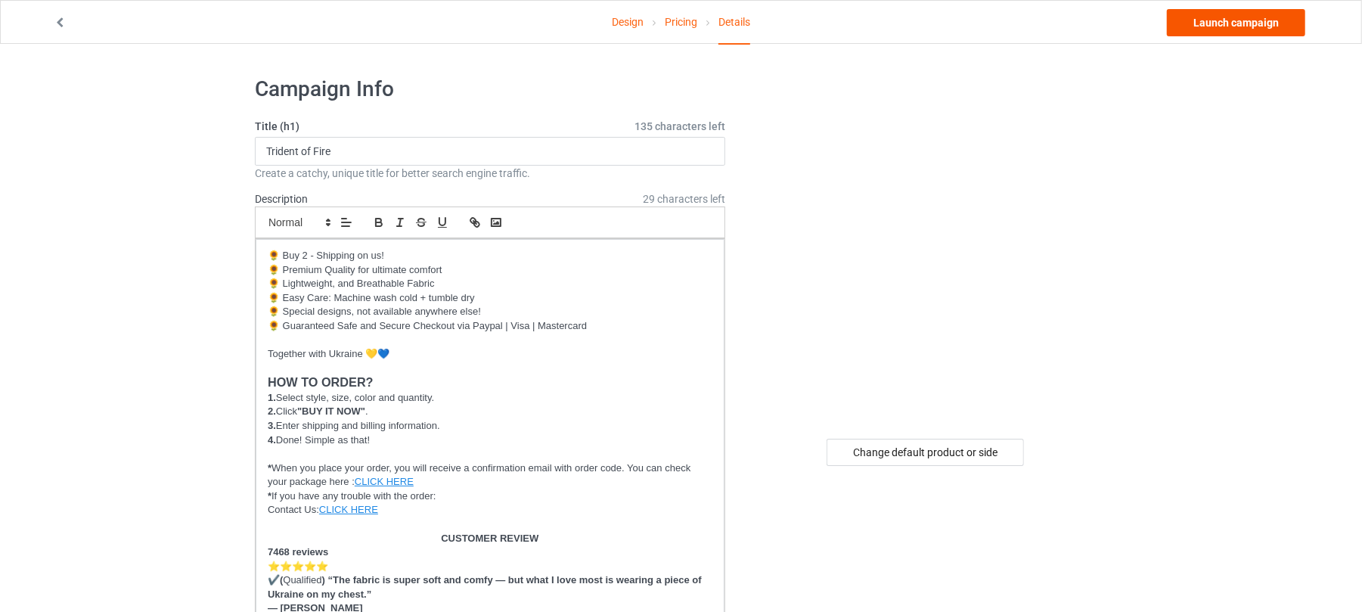
type input "trident-fire"
click at [1238, 22] on link "Launch campaign" at bounding box center [1236, 22] width 138 height 27
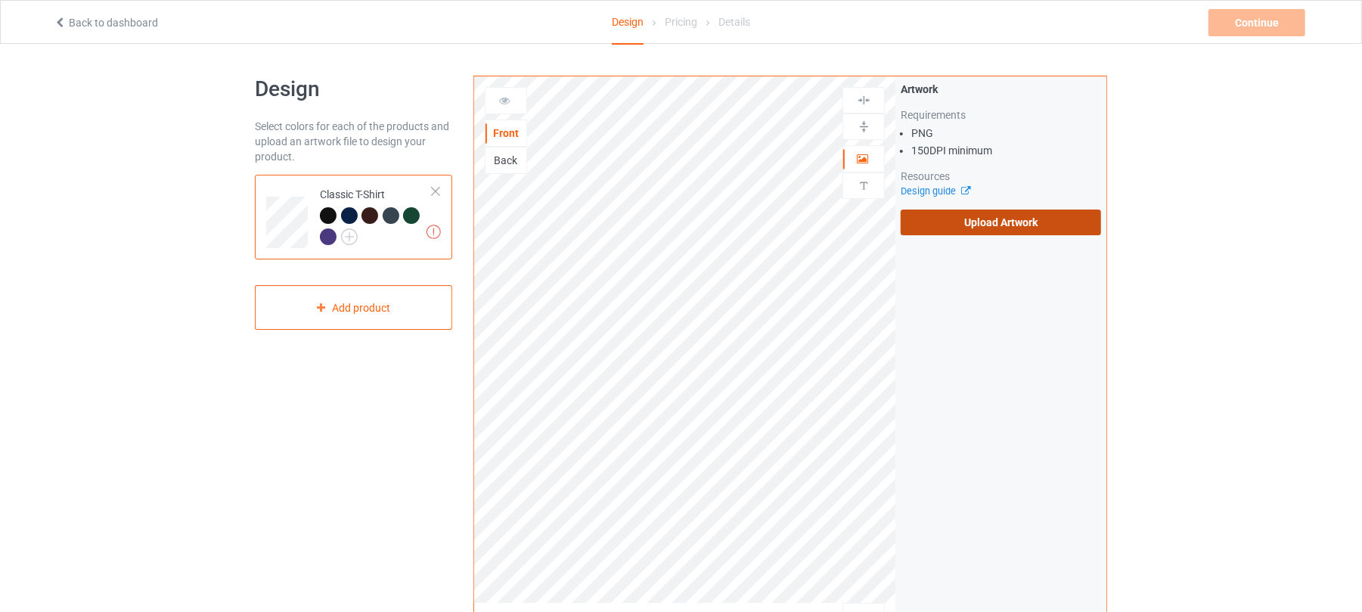
click at [1030, 231] on label "Upload Artwork" at bounding box center [1001, 223] width 200 height 26
click at [0, 0] on input "Upload Artwork" at bounding box center [0, 0] width 0 height 0
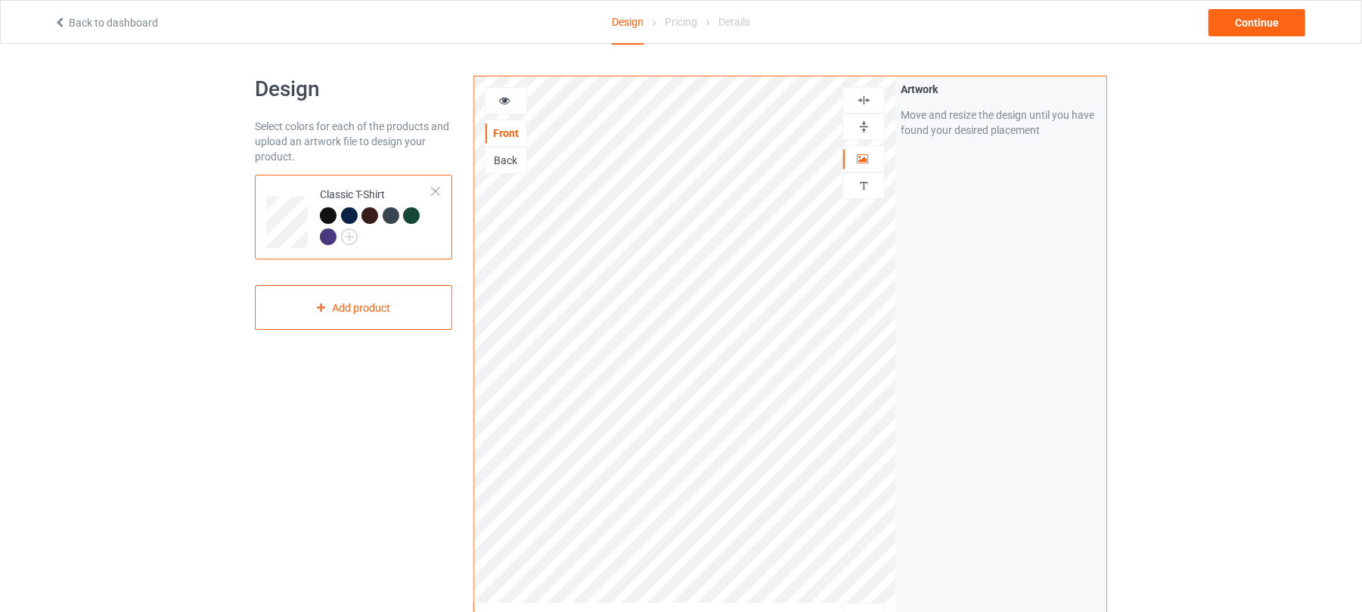
click at [866, 98] on img at bounding box center [864, 100] width 14 height 14
click at [1256, 26] on div "Continue" at bounding box center [1257, 22] width 97 height 27
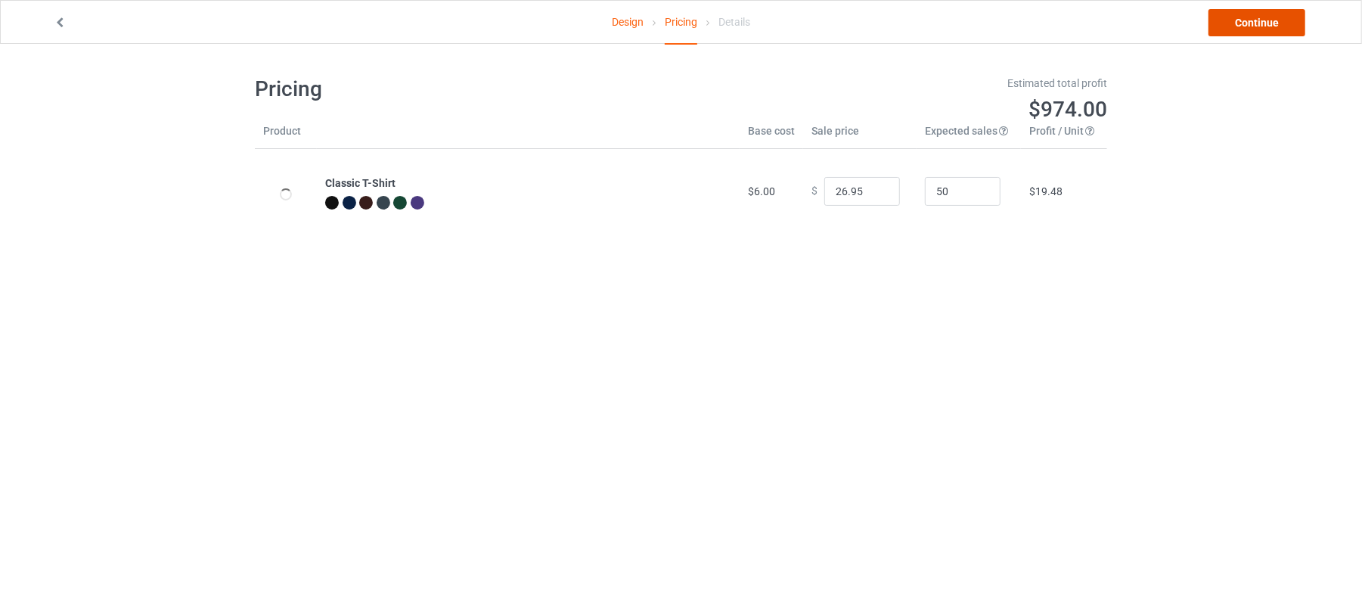
click at [1262, 26] on link "Continue" at bounding box center [1257, 22] width 97 height 27
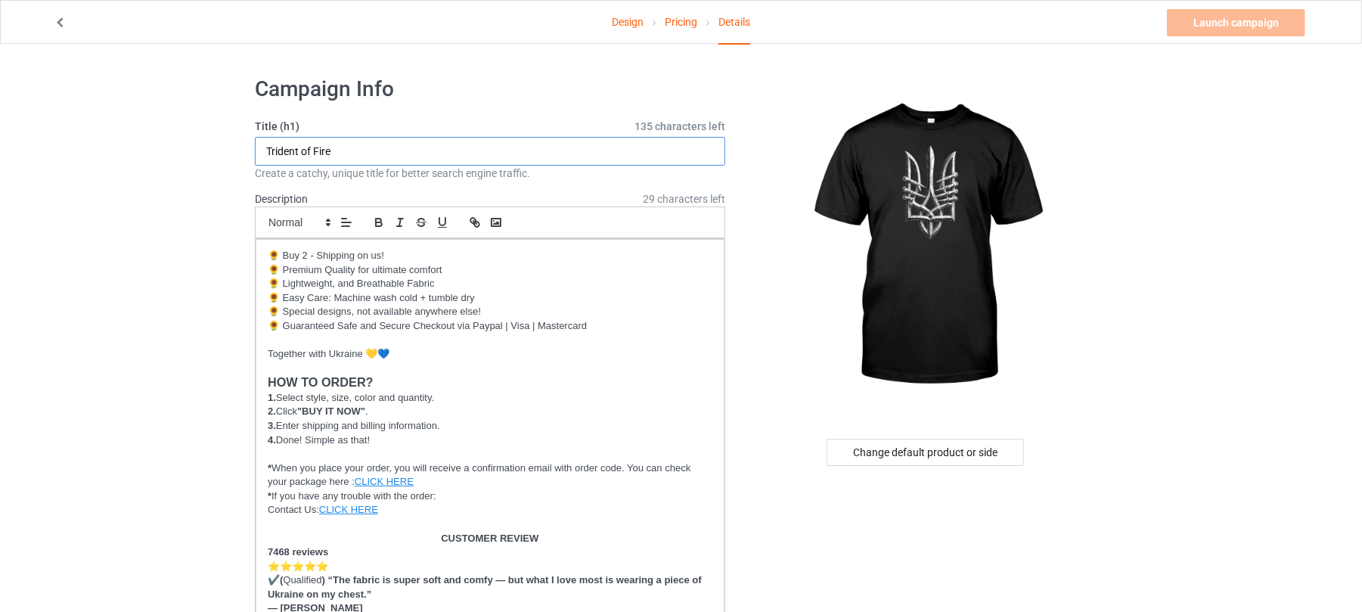
drag, startPoint x: 381, startPoint y: 145, endPoint x: 83, endPoint y: 151, distance: 298.1
paste input "Defenders of Liberty"
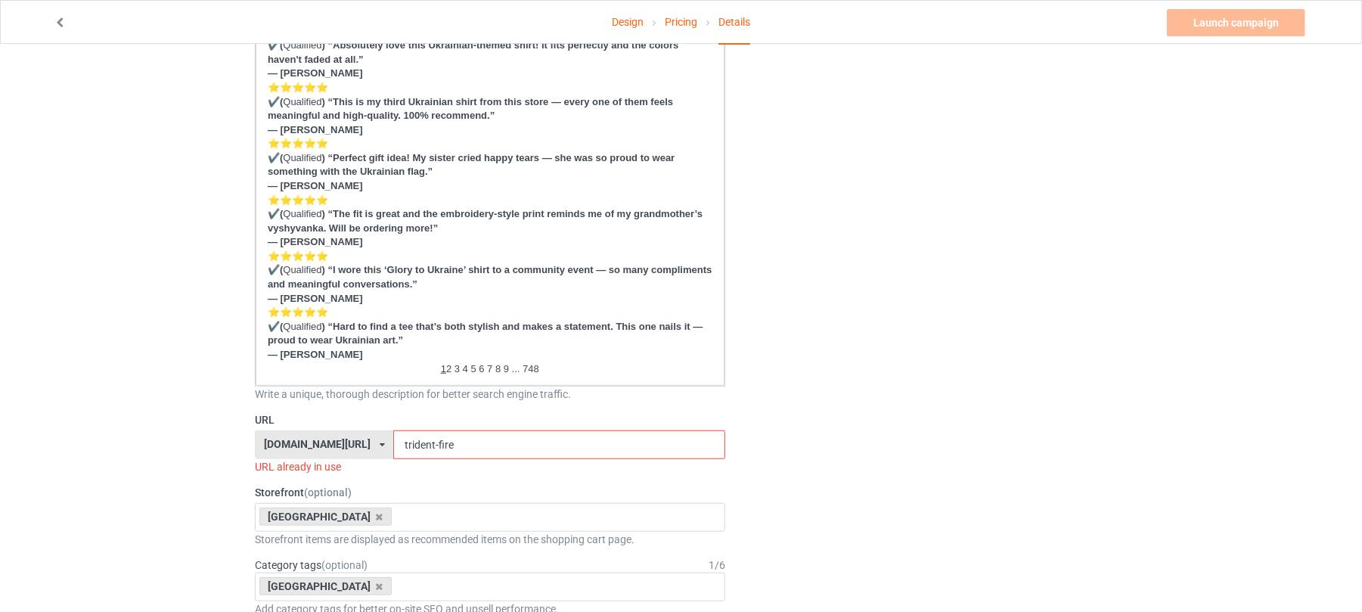
scroll to position [706, 0]
type input "Defenders of Liberty"
drag, startPoint x: 457, startPoint y: 436, endPoint x: 240, endPoint y: 436, distance: 217.1
click at [243, 436] on div "Design Pricing Details Launch campaign Invalid campaign URL Campaign Info Title…" at bounding box center [681, 523] width 1362 height 2370
paste input "Defenders of Liberty"
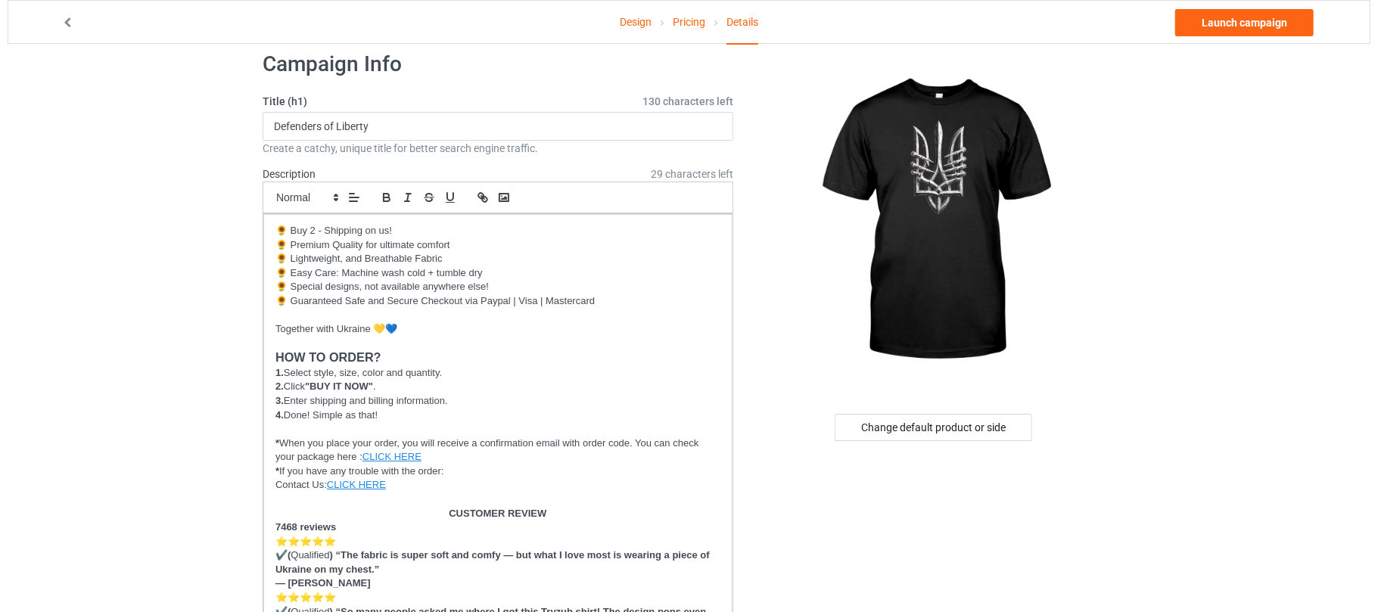
scroll to position [0, 0]
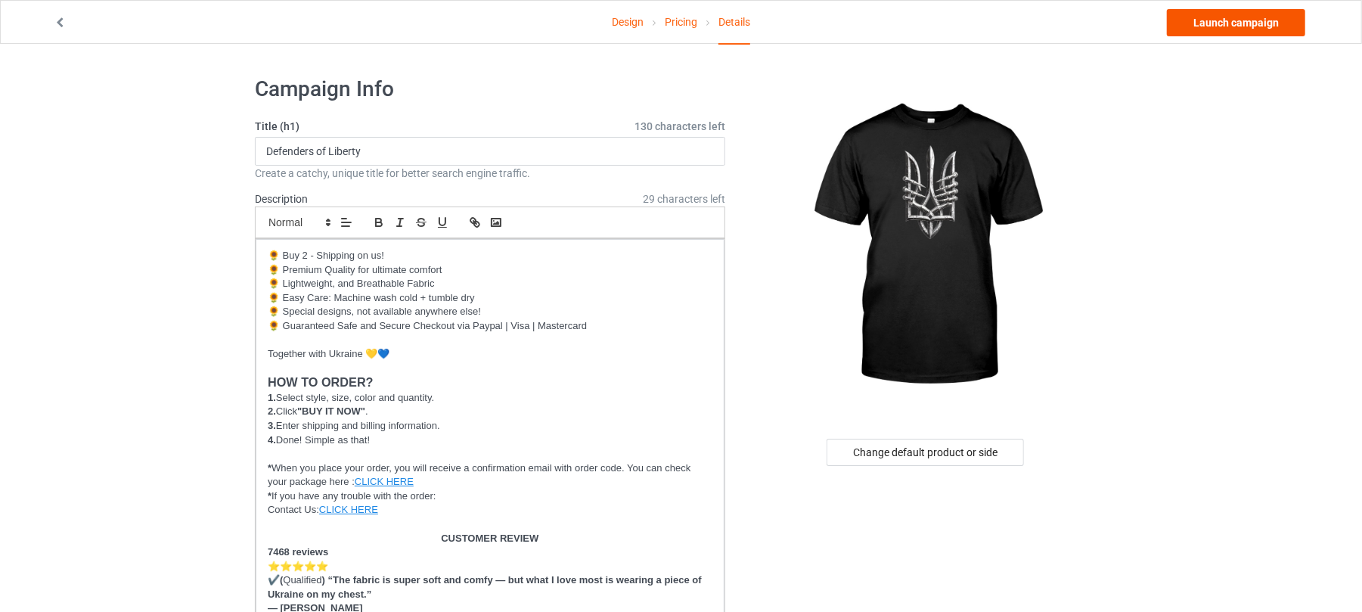
type input "defenders"
click at [1238, 21] on link "Launch campaign" at bounding box center [1236, 22] width 138 height 27
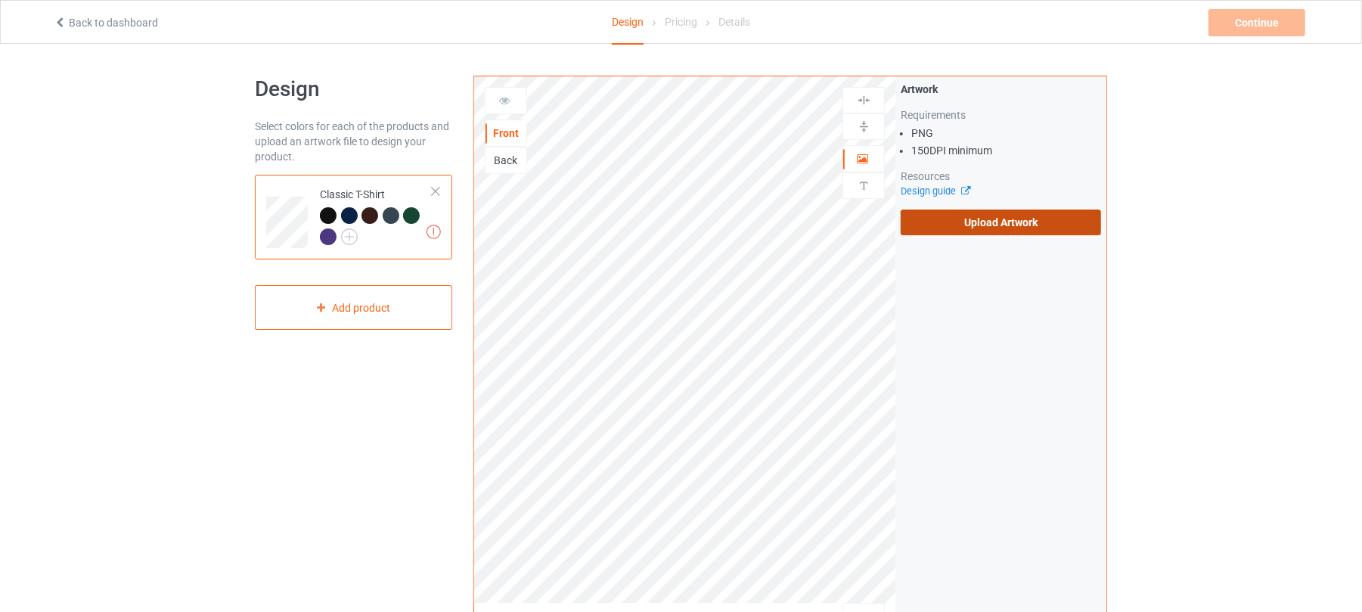
click at [949, 225] on label "Upload Artwork" at bounding box center [1001, 223] width 200 height 26
click at [0, 0] on input "Upload Artwork" at bounding box center [0, 0] width 0 height 0
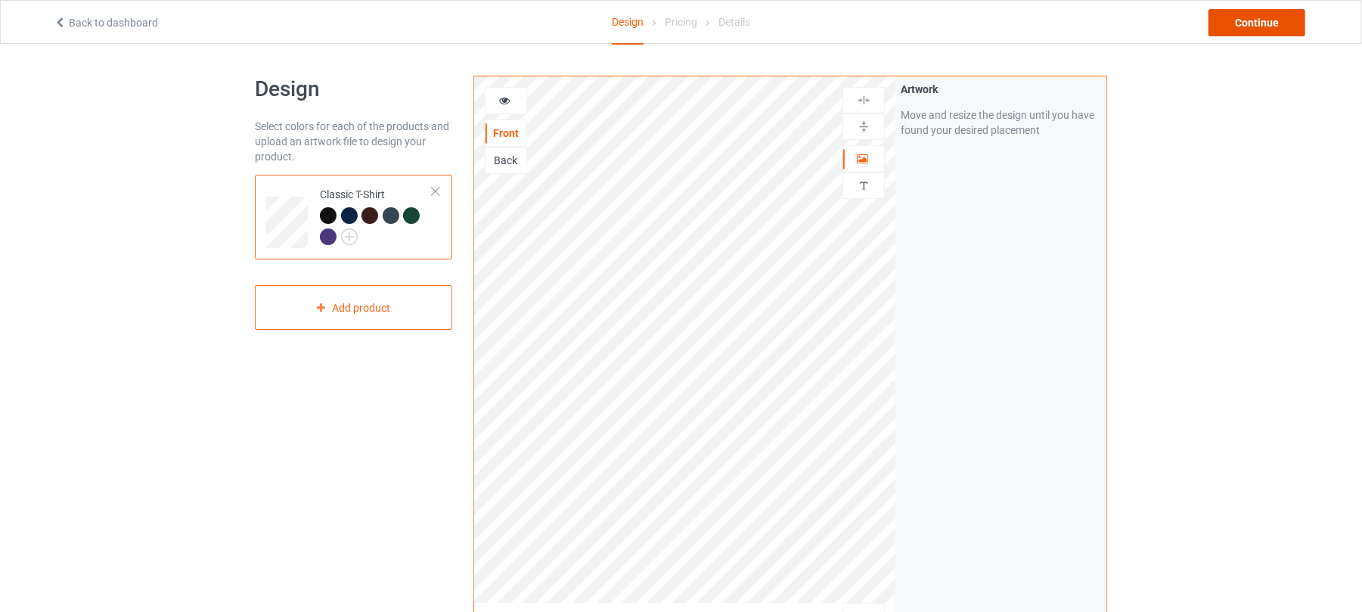
click at [1235, 18] on div "Continue" at bounding box center [1257, 22] width 97 height 27
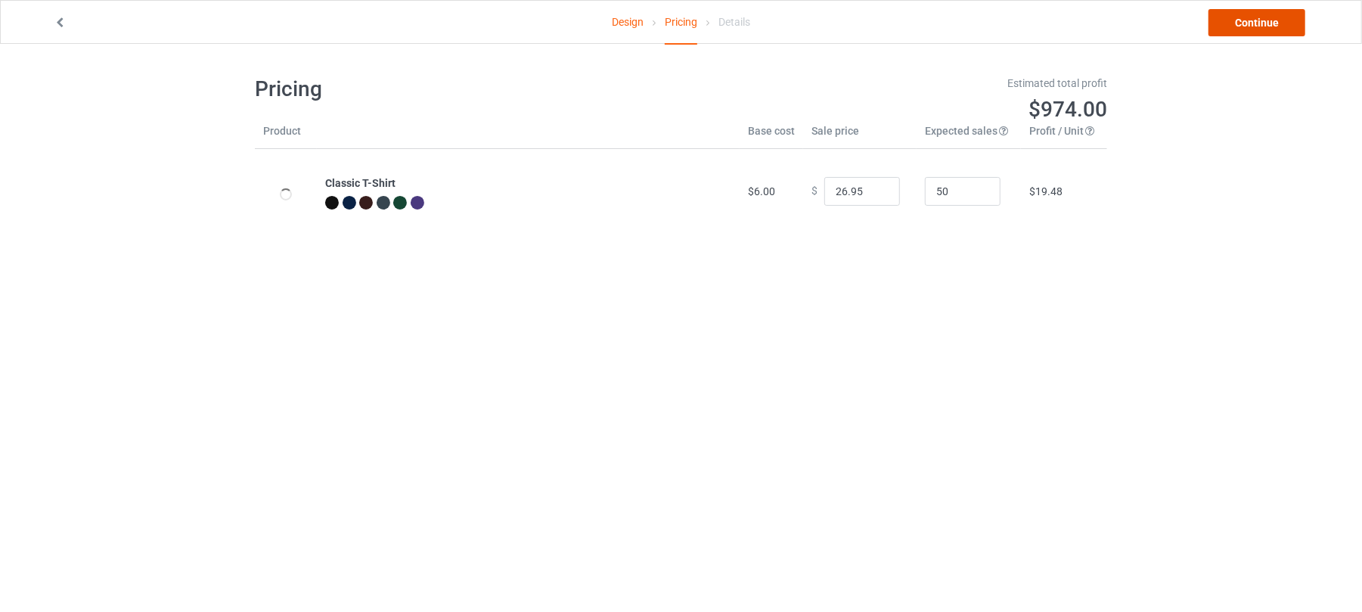
click at [1248, 24] on link "Continue" at bounding box center [1257, 22] width 97 height 27
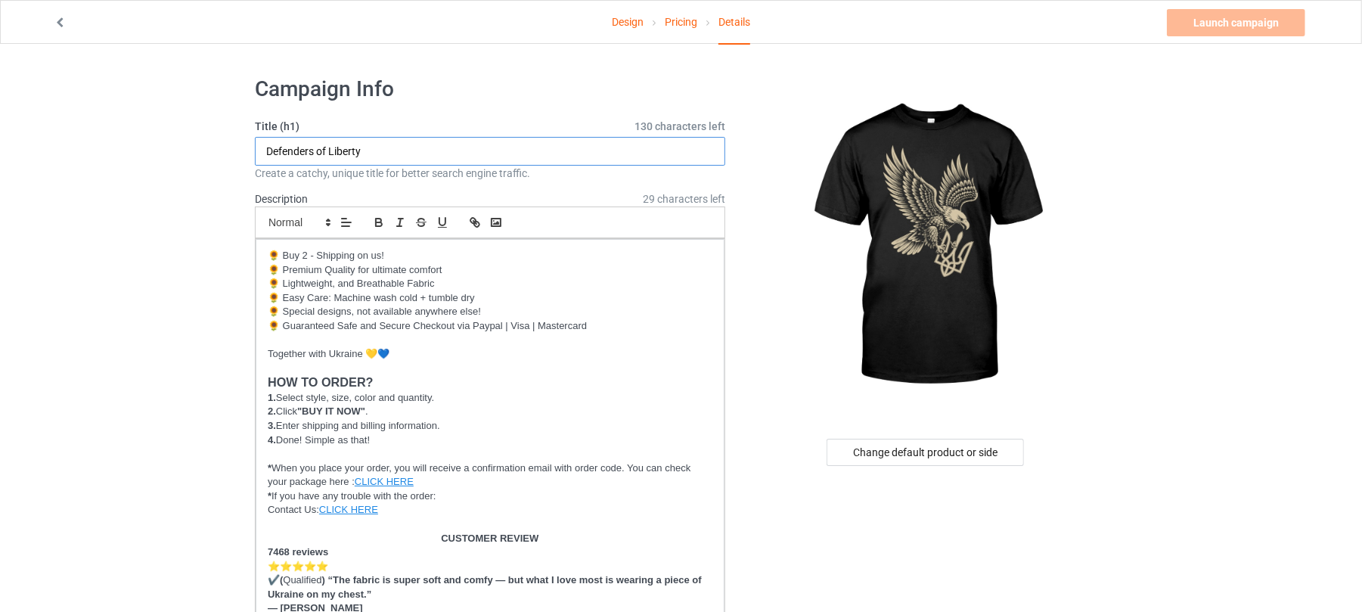
drag, startPoint x: 383, startPoint y: 143, endPoint x: 37, endPoint y: 151, distance: 345.8
paste input "Eagle of Freedom"
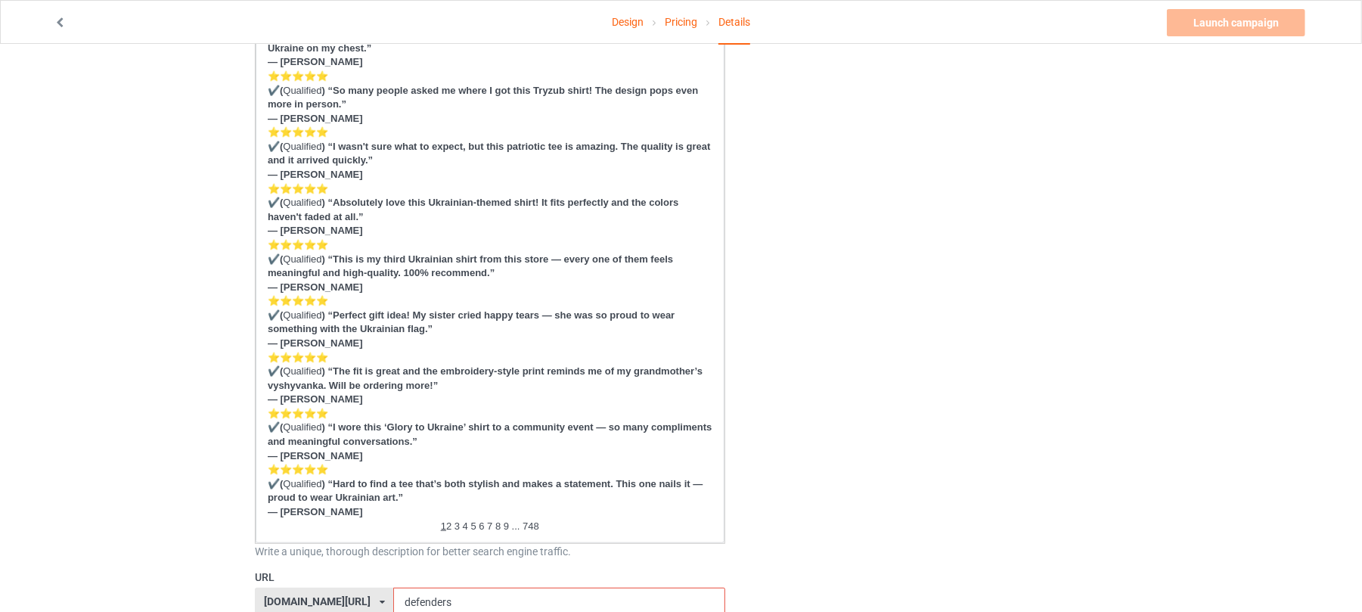
scroll to position [706, 0]
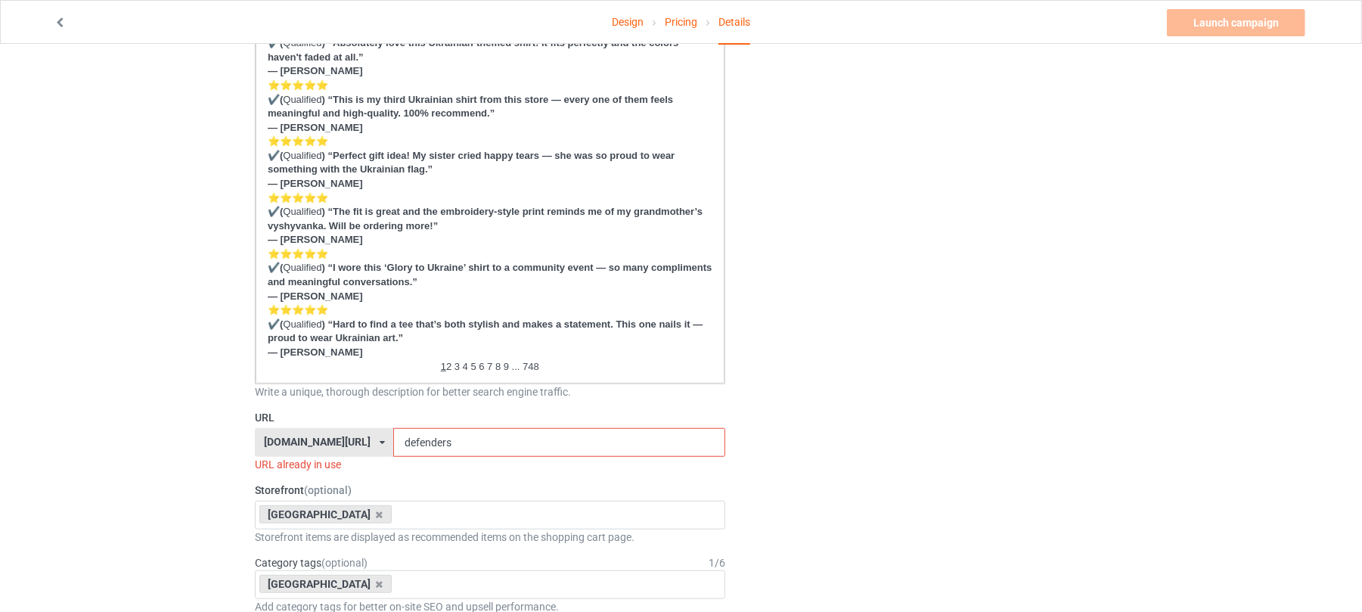
type input "Eagle of Freedom"
drag, startPoint x: 473, startPoint y: 446, endPoint x: 269, endPoint y: 437, distance: 203.7
click at [270, 437] on div "shirtenergy.com/ shirtenergy.com/ teechip.com/ 6273c5abfddeea00434bafb3 587d0d4…" at bounding box center [490, 442] width 471 height 29
paste input "Eagle of Freedom"
click at [424, 437] on input "Eagle of Freedom" at bounding box center [558, 442] width 331 height 29
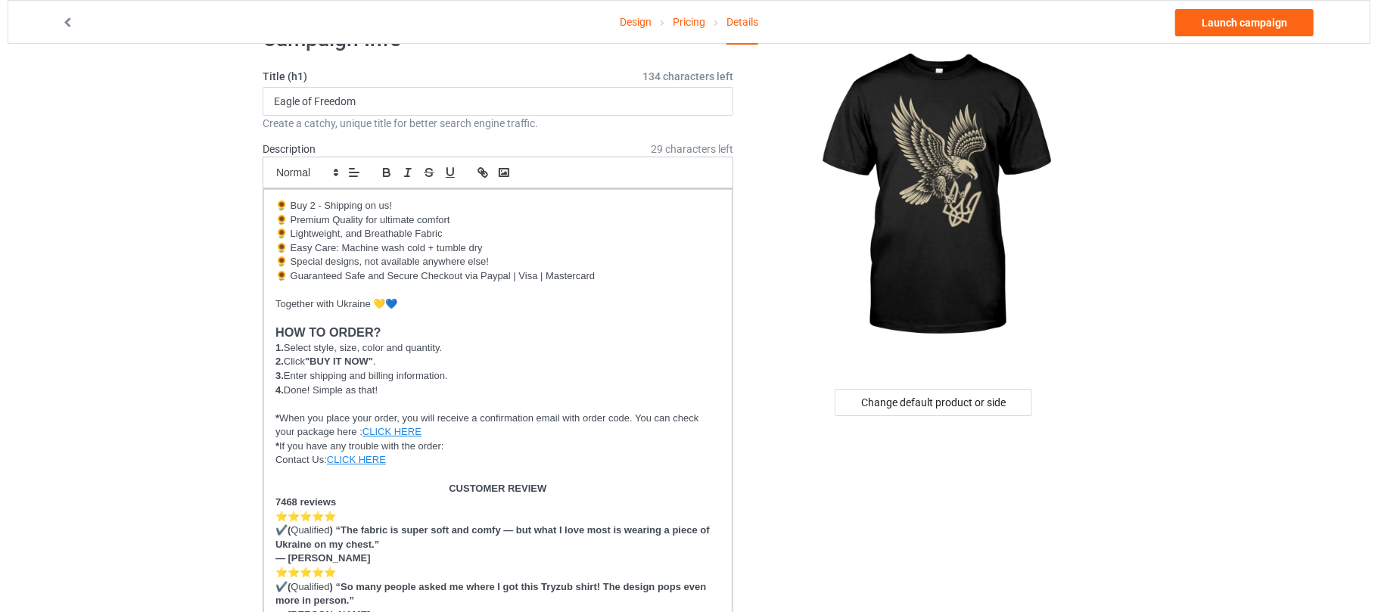
scroll to position [0, 0]
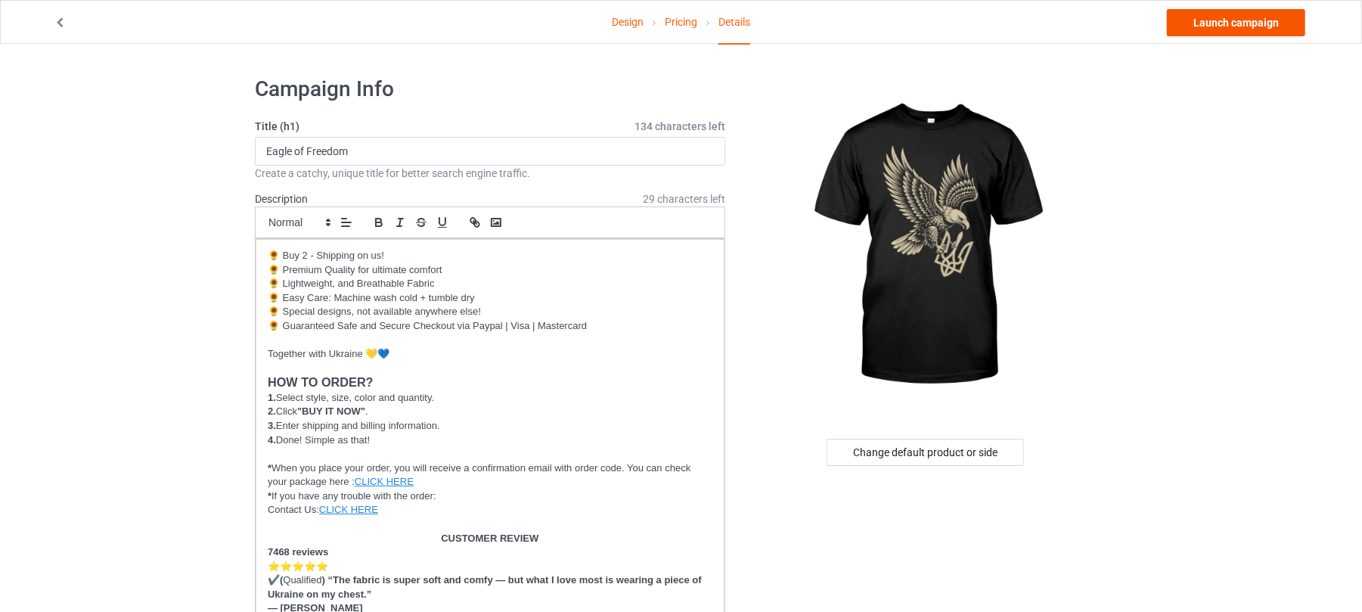
type input "eagle-freedom"
click at [1241, 17] on link "Launch campaign" at bounding box center [1236, 22] width 138 height 27
